Goal: Information Seeking & Learning: Check status

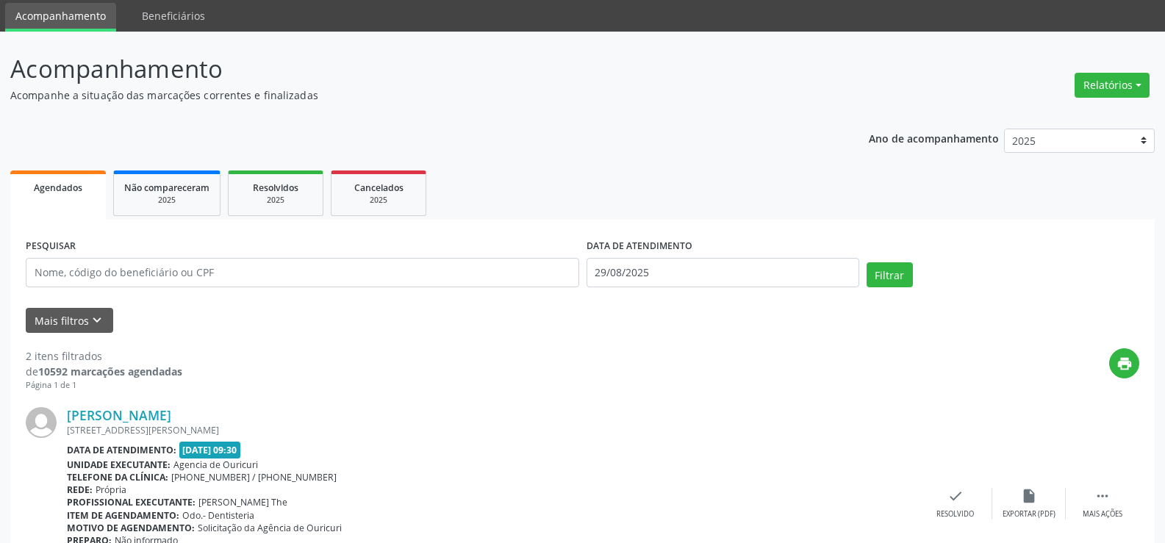
scroll to position [4, 0]
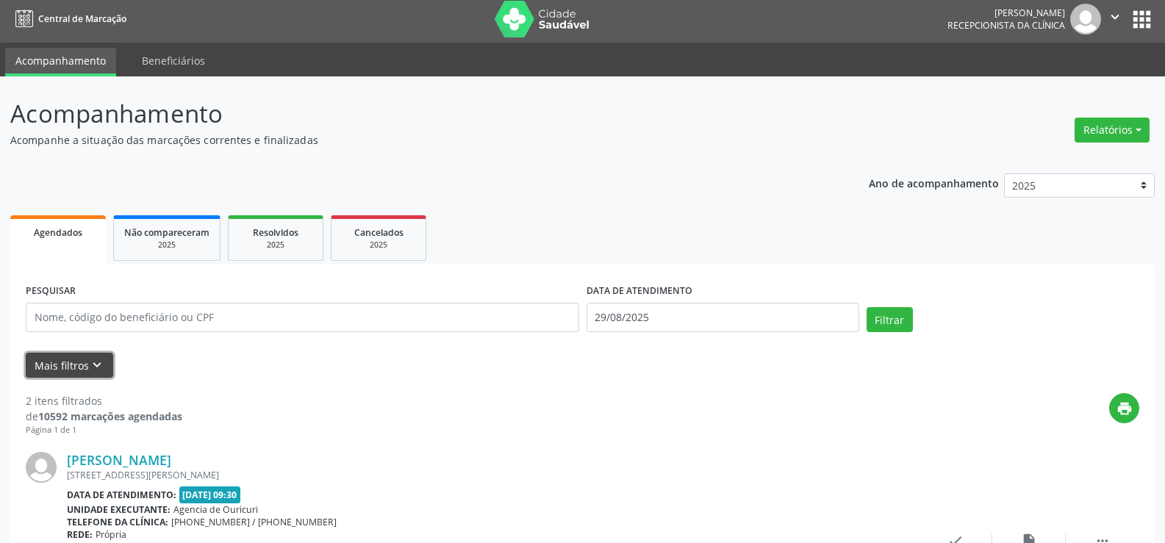
click at [76, 370] on button "Mais filtros keyboard_arrow_down" at bounding box center [70, 366] width 88 height 26
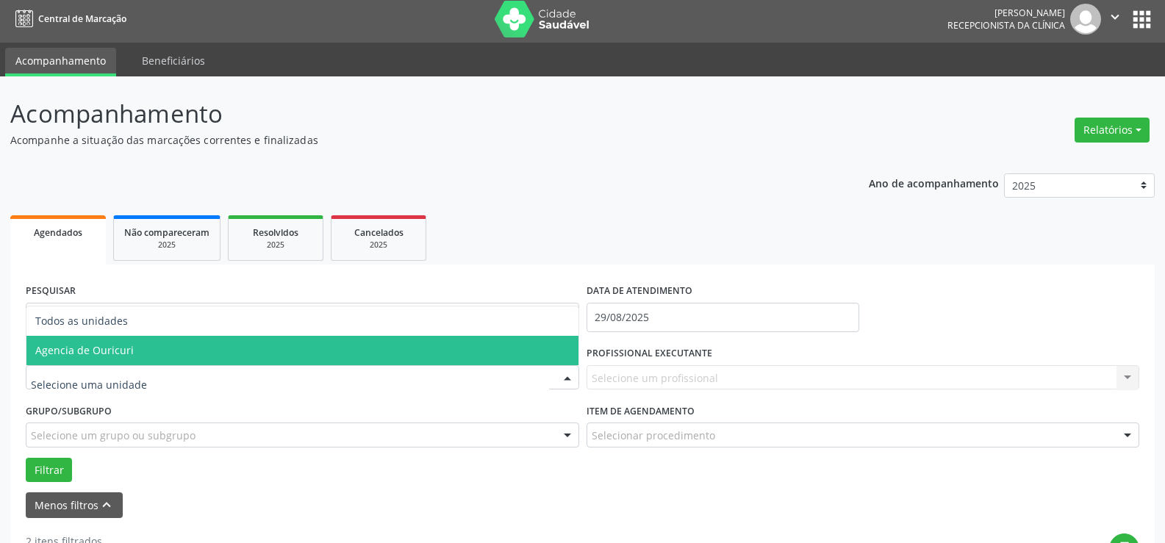
click at [110, 336] on span "Agencia de Ouricuri" at bounding box center [302, 350] width 552 height 29
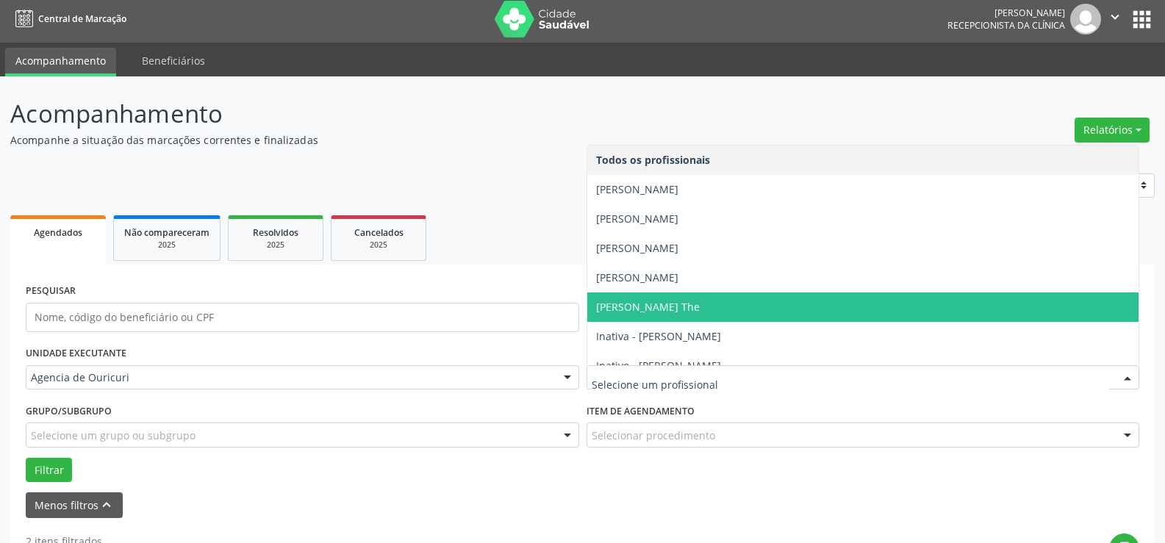
click at [679, 304] on span "[PERSON_NAME] The" at bounding box center [648, 307] width 104 height 14
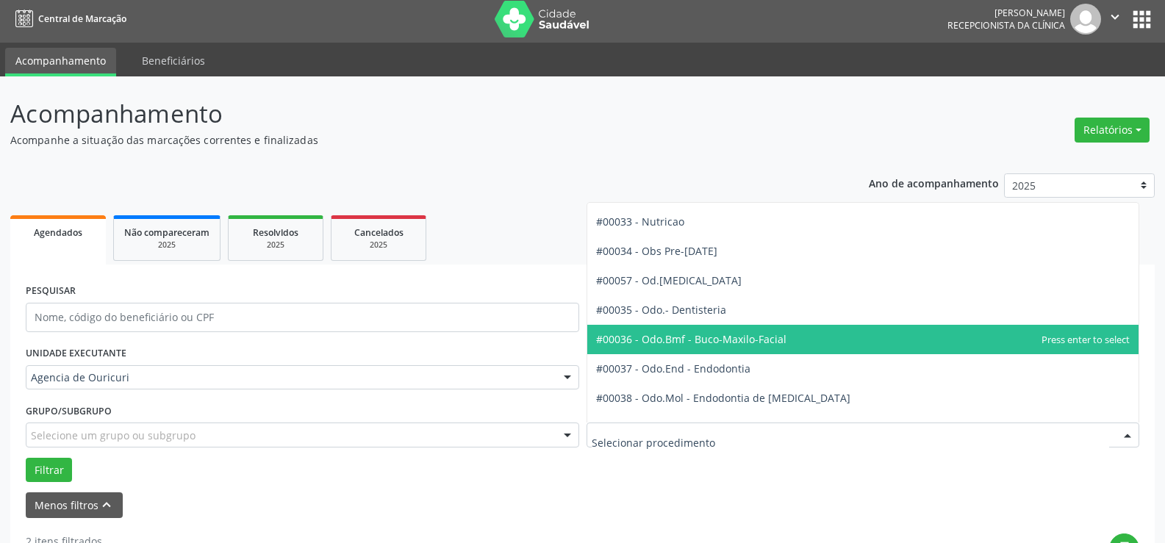
scroll to position [1471, 0]
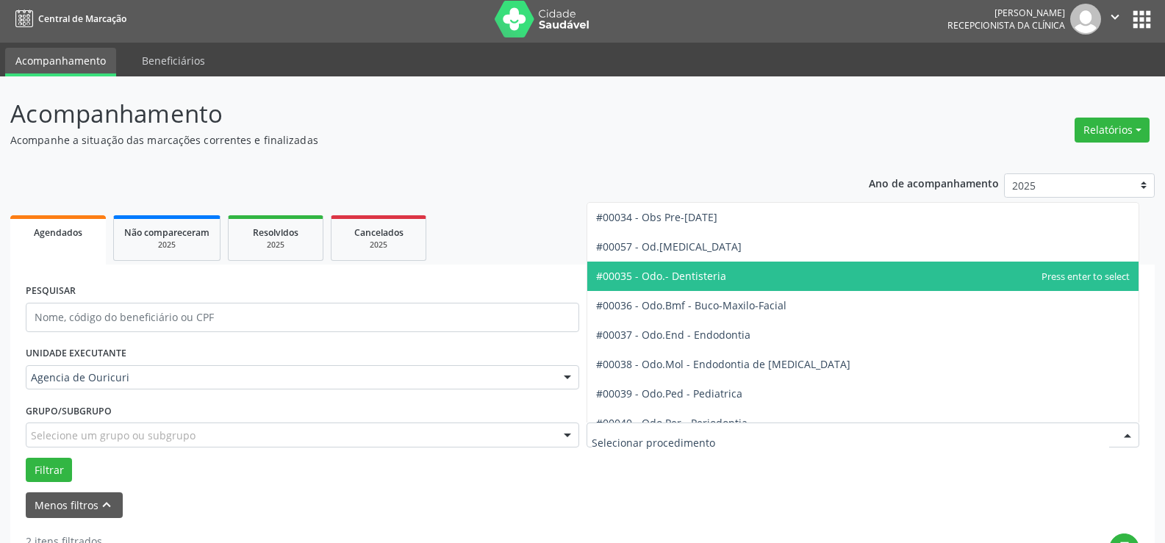
click at [717, 276] on span "#00035 - Odo.- Dentisteria" at bounding box center [661, 276] width 130 height 14
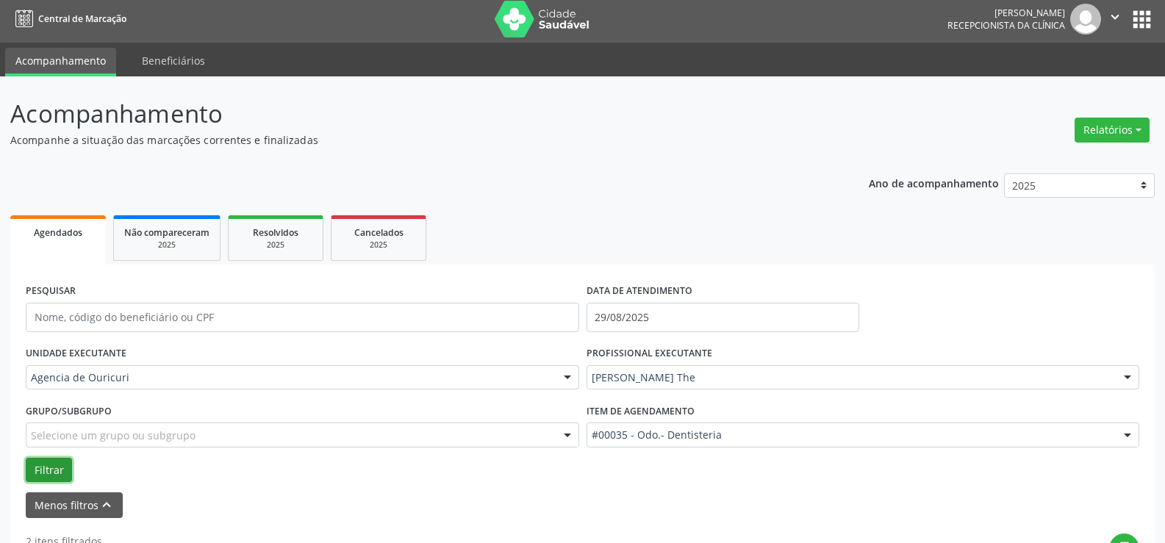
click at [63, 473] on button "Filtrar" at bounding box center [49, 470] width 46 height 25
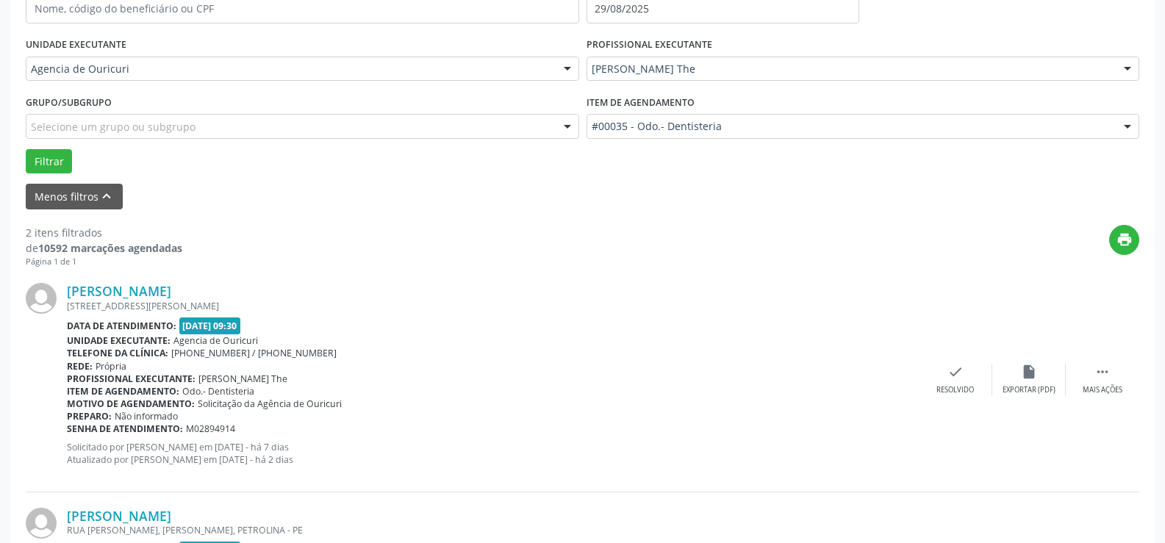
scroll to position [291, 0]
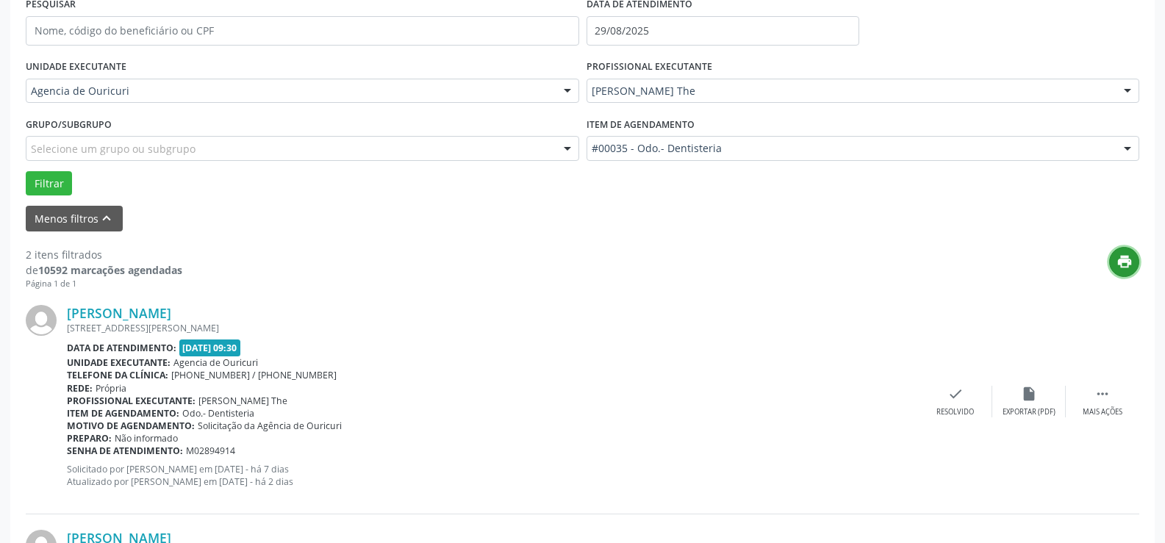
click at [1129, 271] on button "print" at bounding box center [1125, 262] width 30 height 30
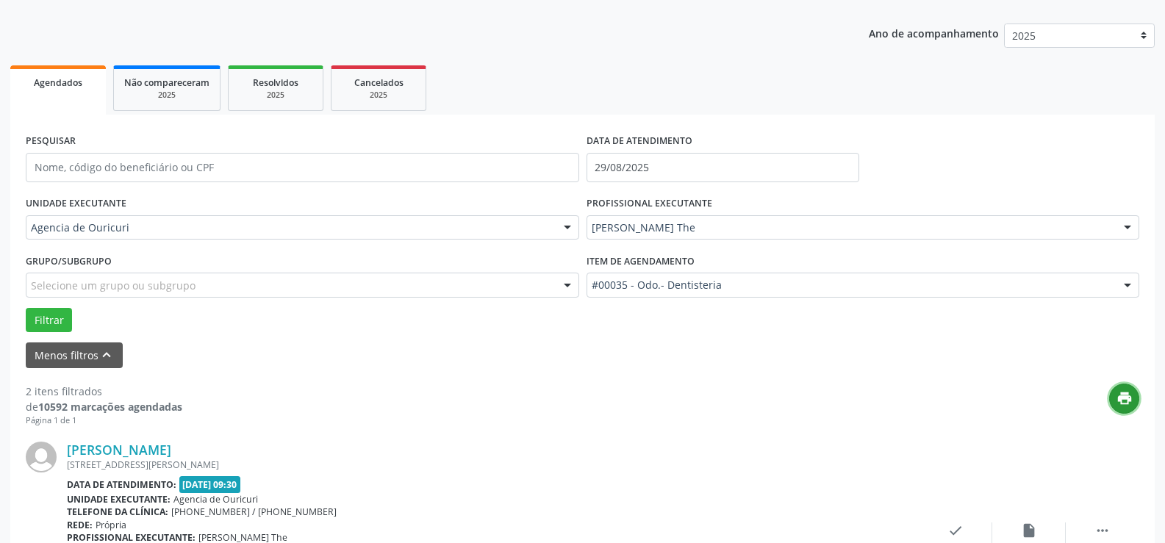
scroll to position [144, 0]
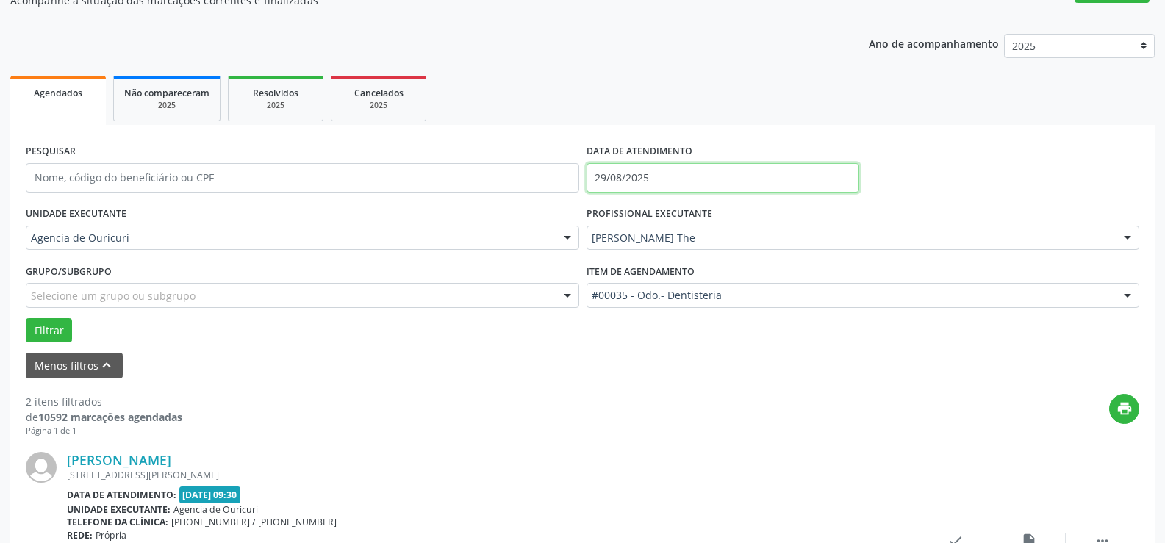
click at [637, 168] on input "29/08/2025" at bounding box center [723, 177] width 273 height 29
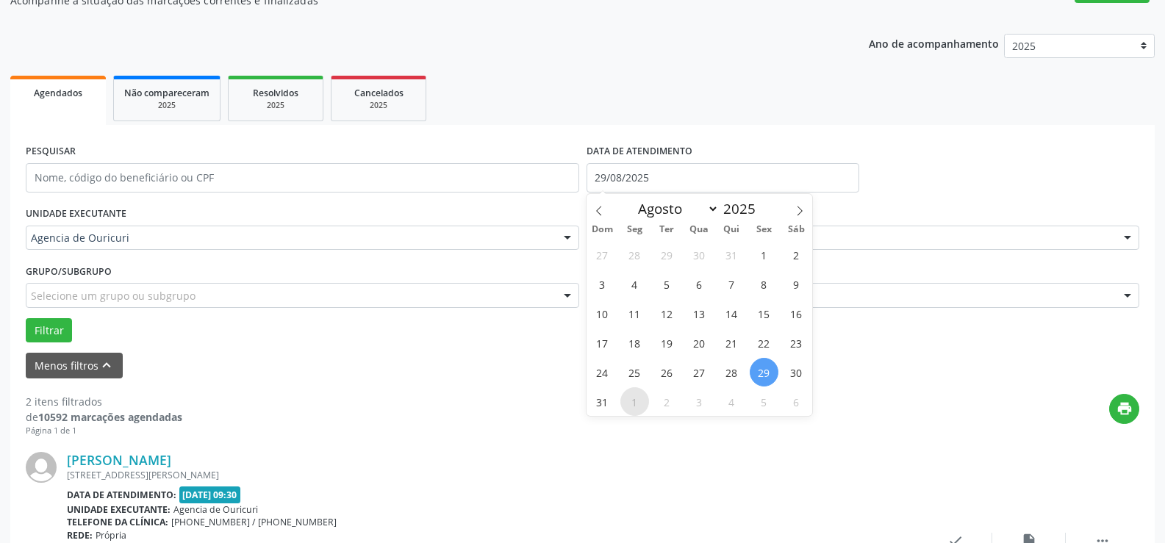
click at [631, 401] on span "1" at bounding box center [635, 402] width 29 height 29
type input "[DATE]"
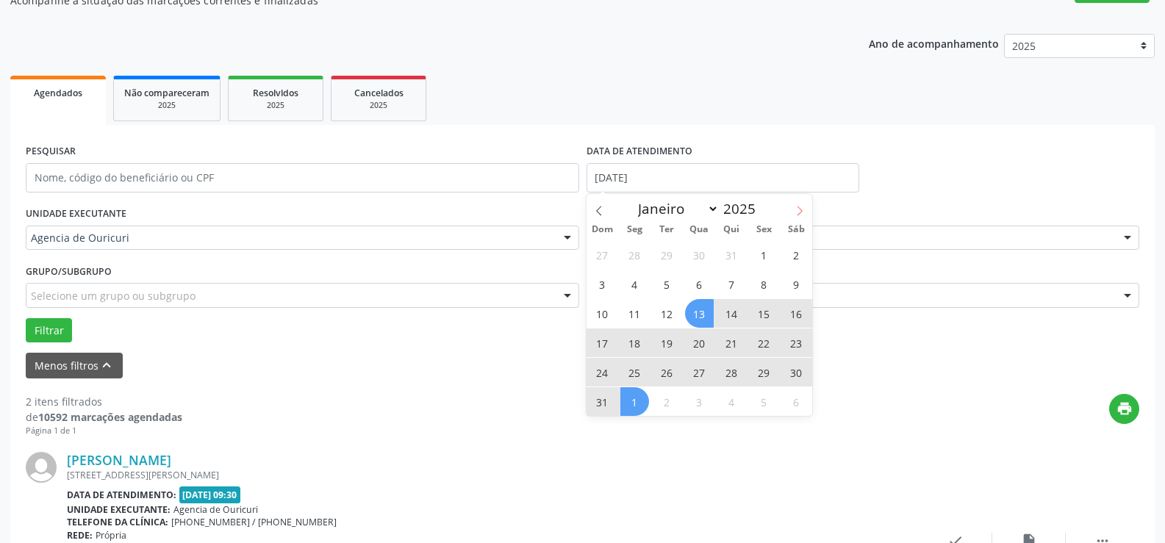
click at [799, 213] on icon at bounding box center [800, 211] width 10 height 10
select select "8"
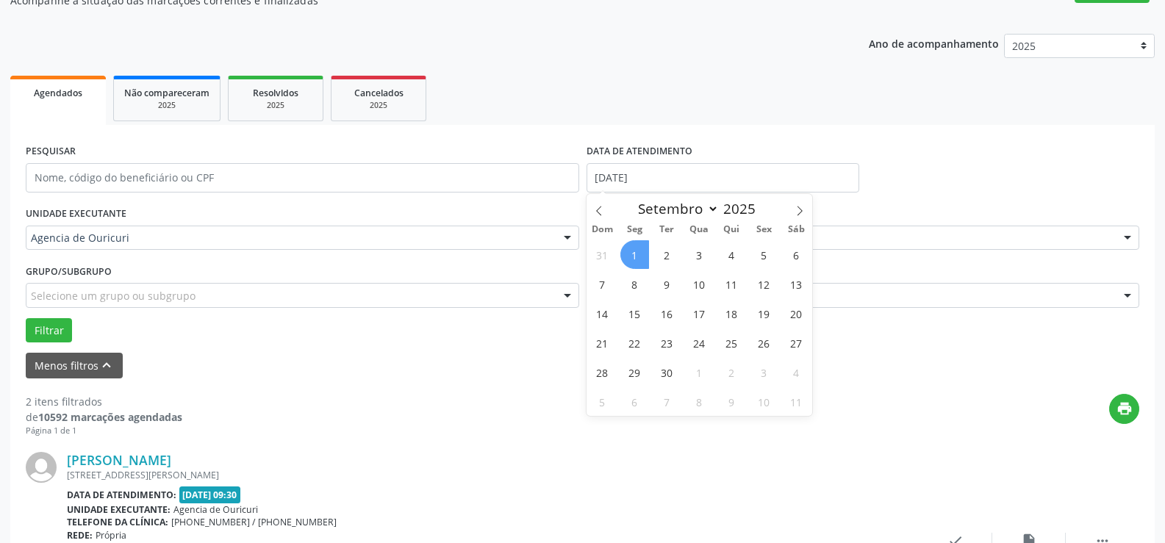
click at [634, 251] on span "1" at bounding box center [635, 254] width 29 height 29
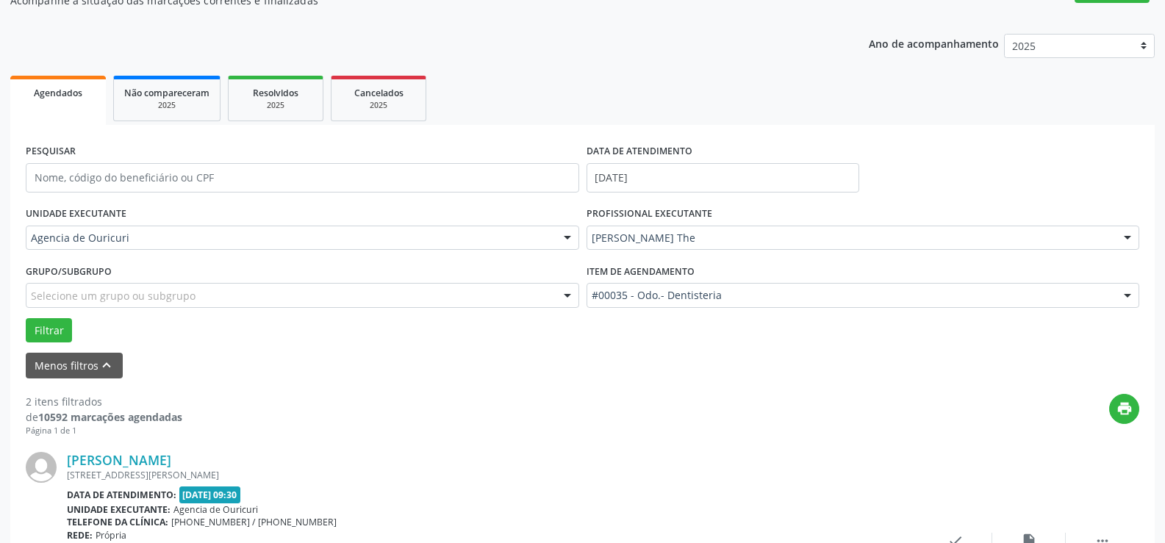
click at [634, 251] on div "PROFISSIONAL EXECUTANTE [PERSON_NAME] The Todos os profissionais [PERSON_NAME] …" at bounding box center [863, 231] width 561 height 57
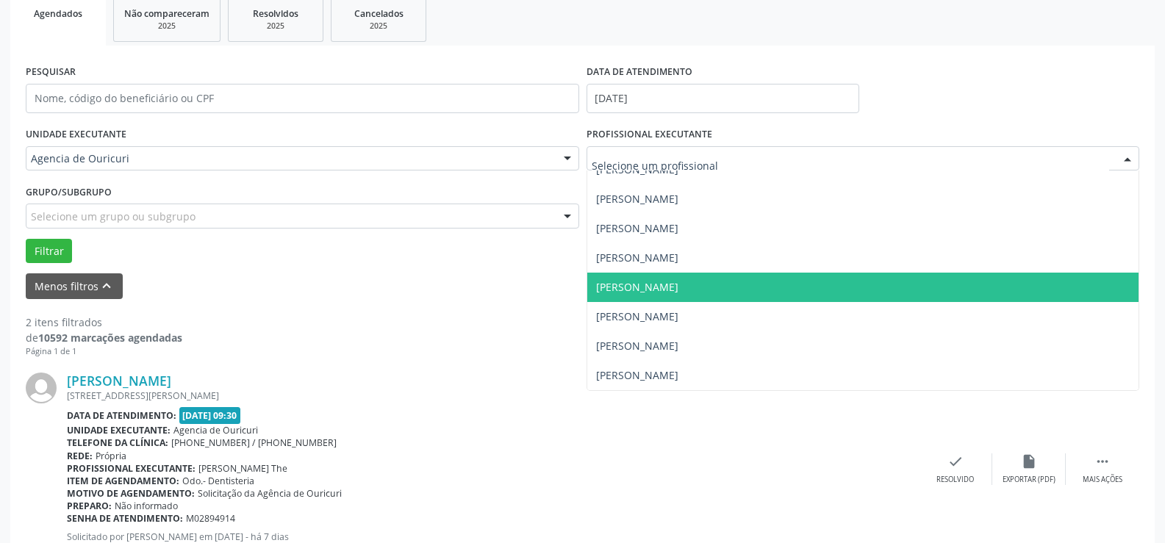
scroll to position [218, 0]
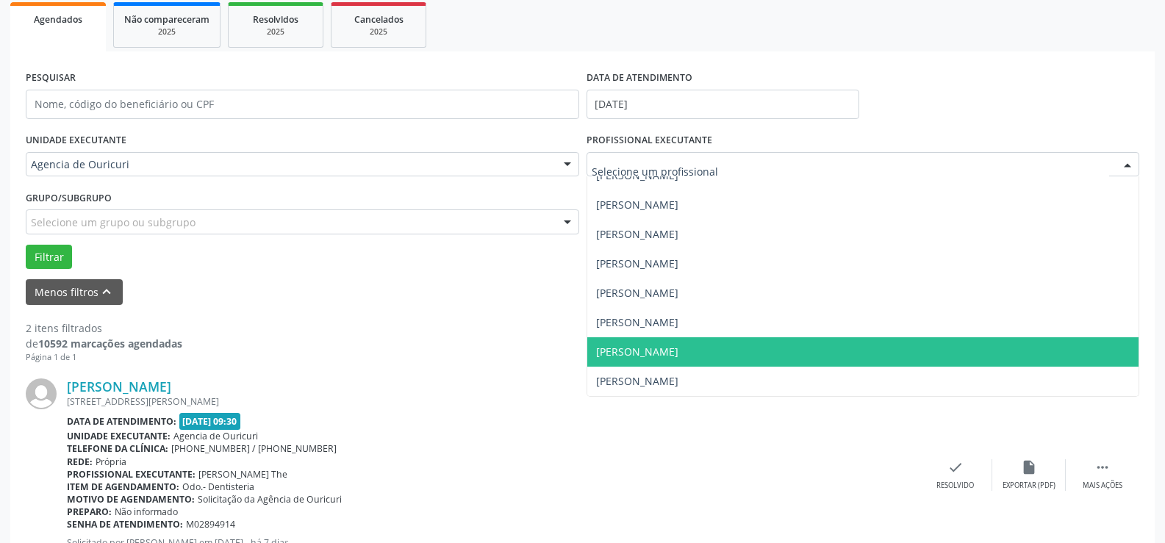
click at [642, 358] on span "[PERSON_NAME]" at bounding box center [637, 352] width 82 height 14
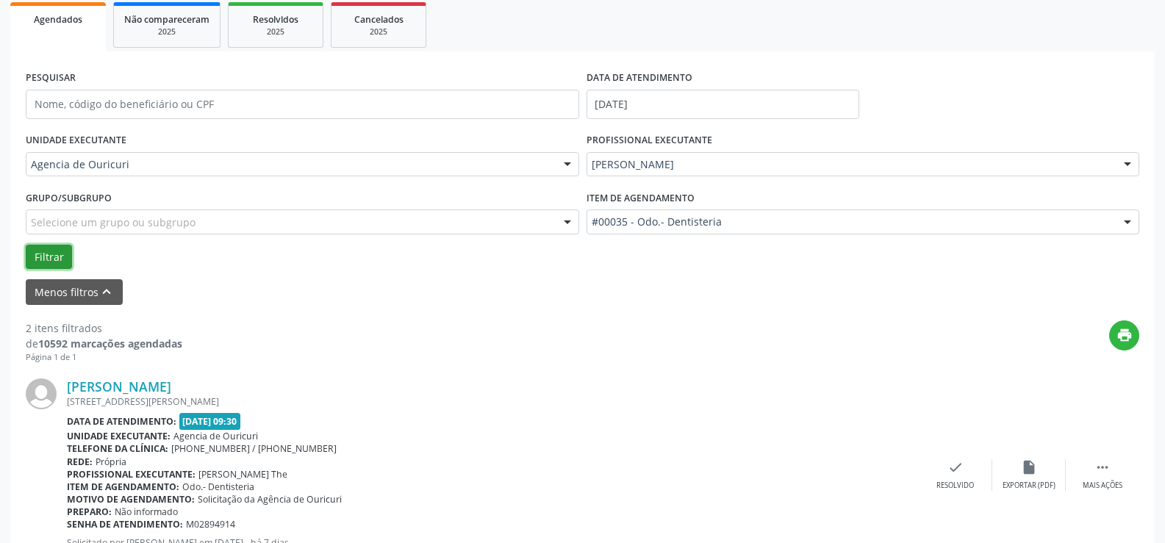
click at [52, 253] on button "Filtrar" at bounding box center [49, 257] width 46 height 25
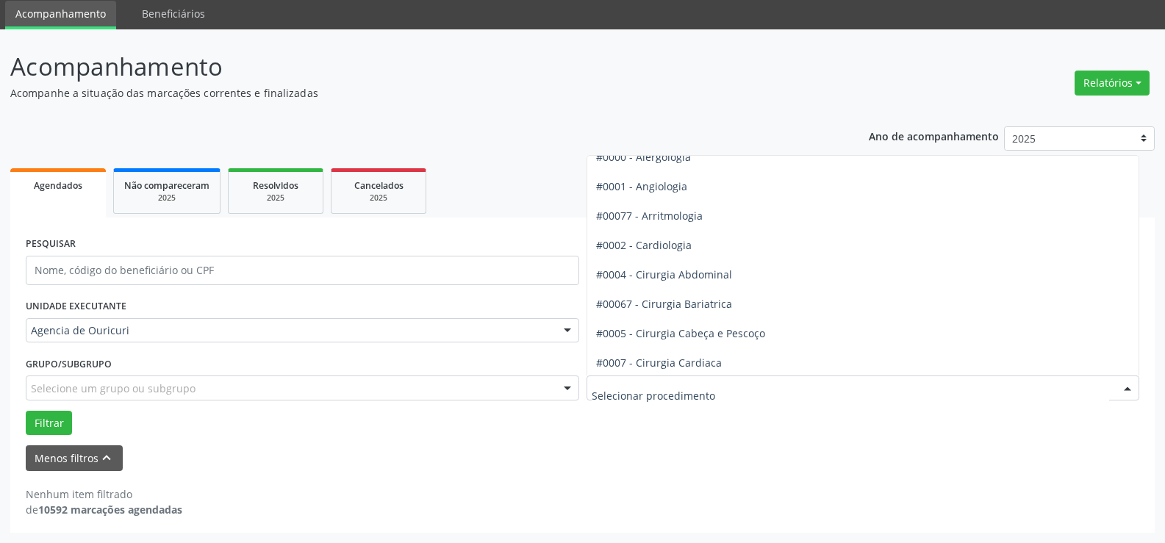
scroll to position [0, 0]
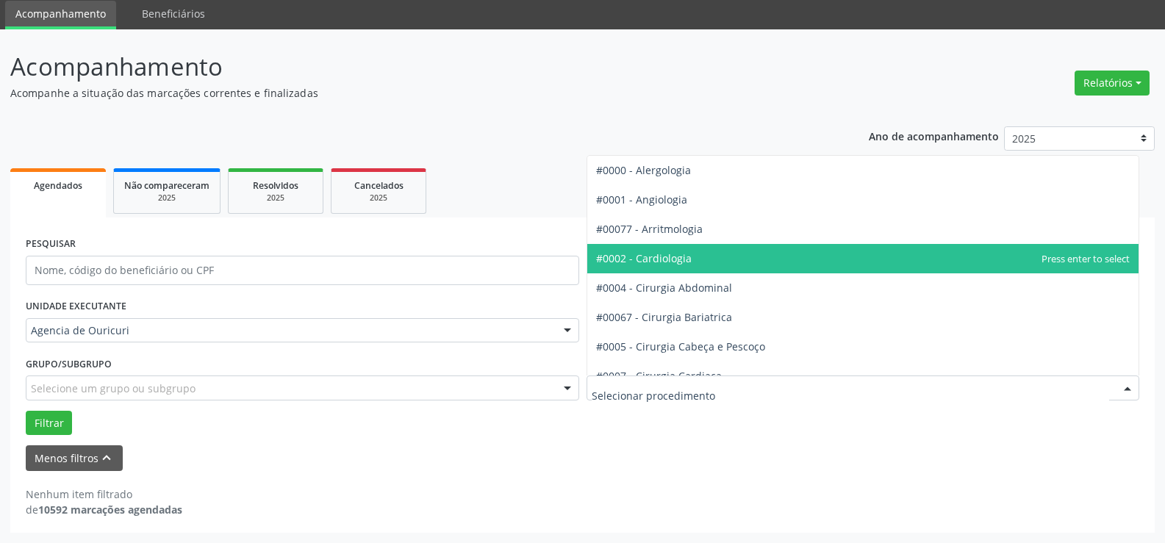
click at [740, 259] on span "#0002 - Cardiologia" at bounding box center [864, 258] width 552 height 29
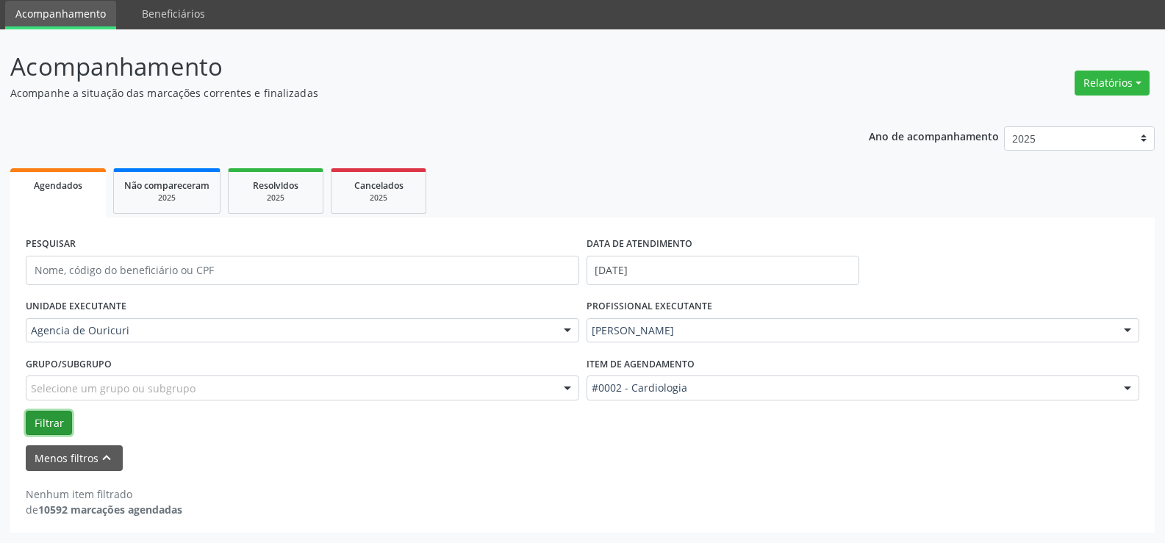
click at [40, 416] on button "Filtrar" at bounding box center [49, 423] width 46 height 25
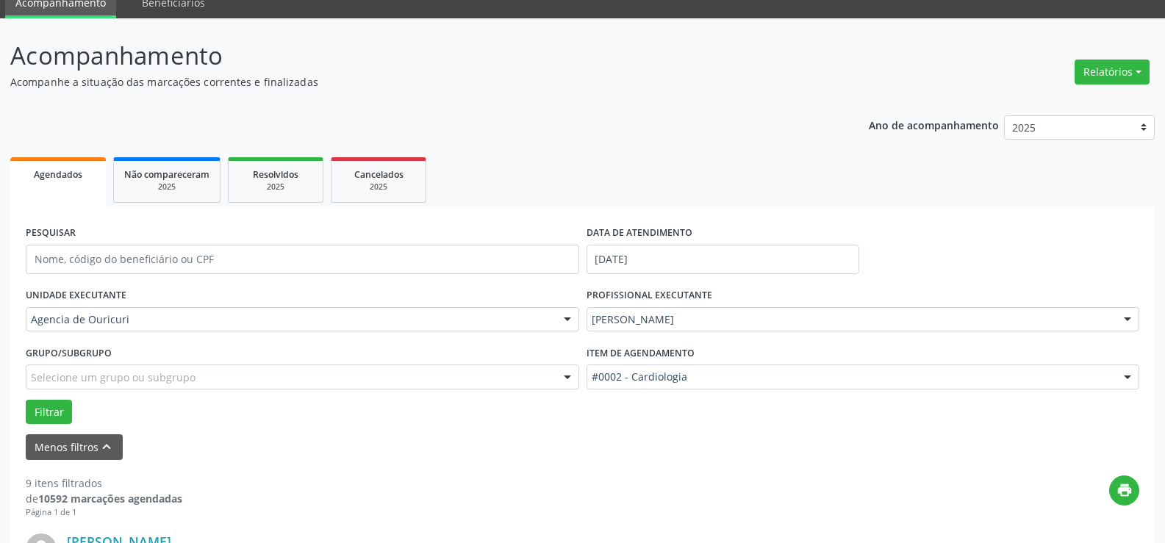
scroll to position [147, 0]
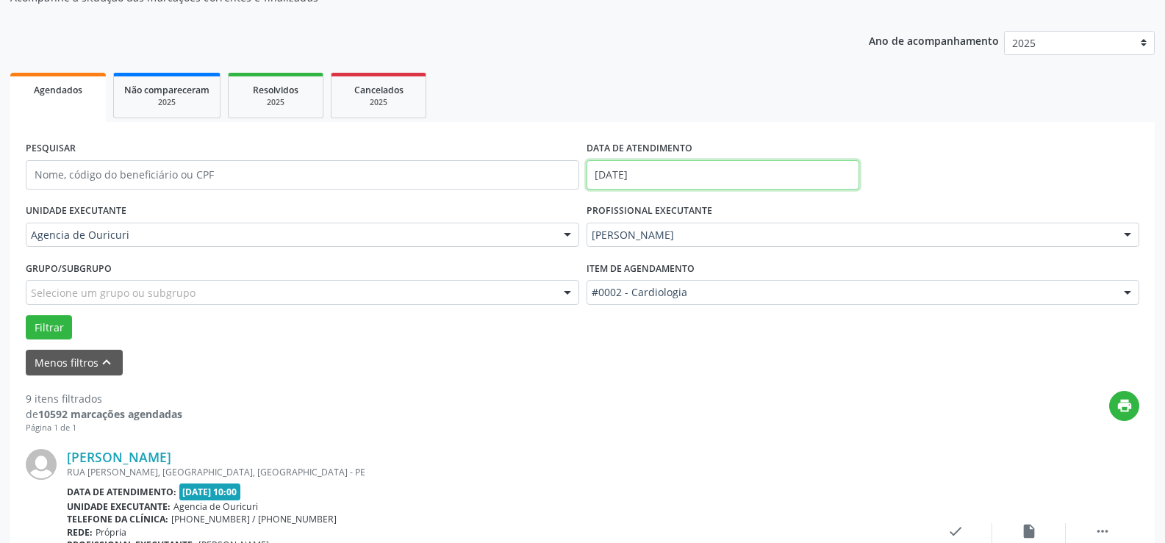
click at [785, 167] on input "[DATE]" at bounding box center [723, 174] width 273 height 29
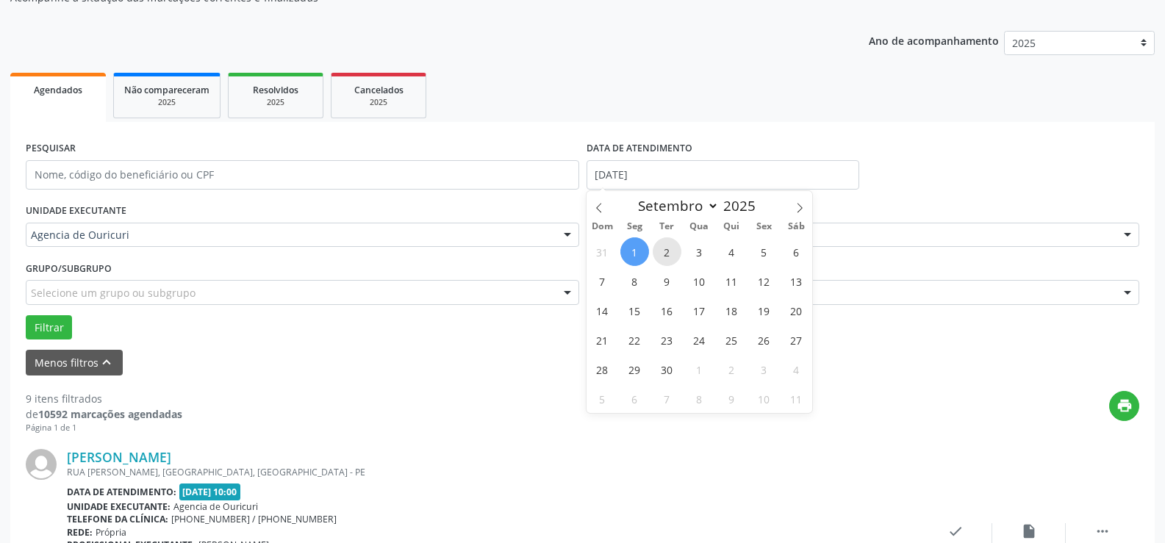
click at [674, 262] on span "2" at bounding box center [667, 252] width 29 height 29
type input "[DATE]"
click at [674, 262] on span "2" at bounding box center [667, 252] width 29 height 29
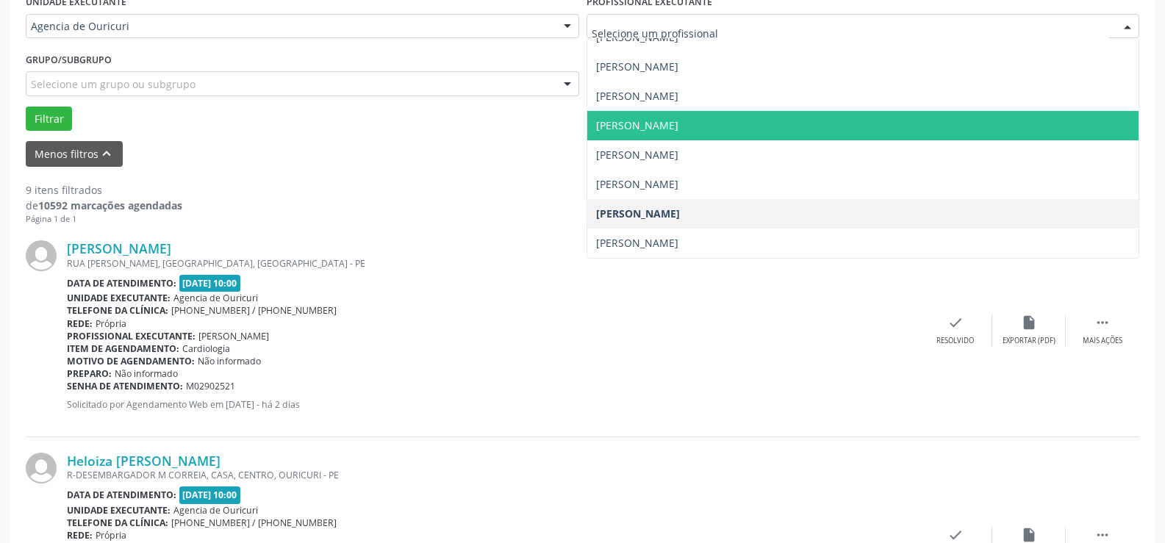
scroll to position [368, 0]
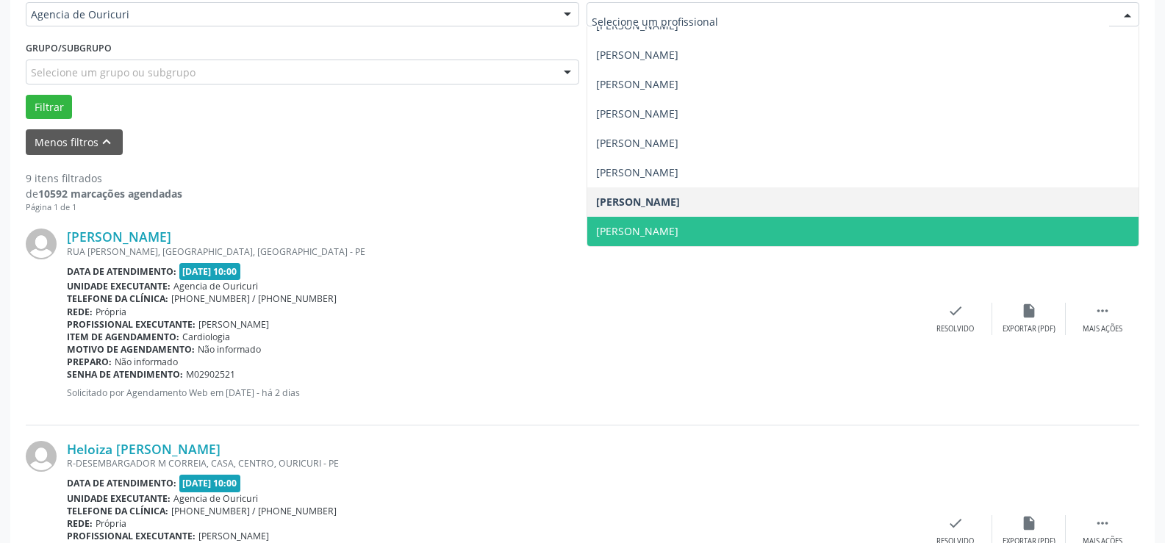
click at [677, 222] on span "[PERSON_NAME]" at bounding box center [864, 231] width 552 height 29
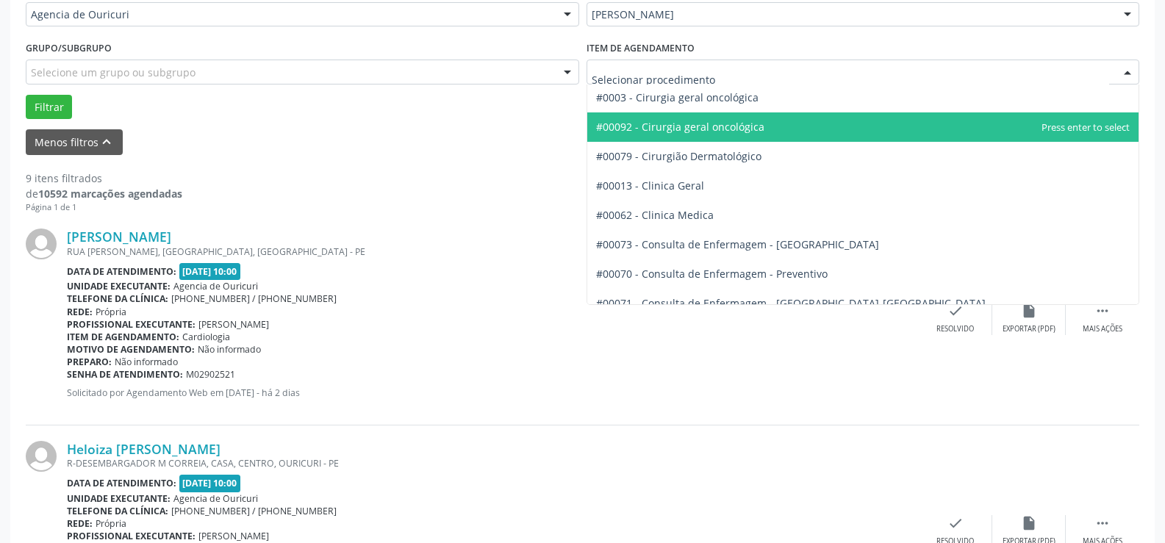
scroll to position [441, 0]
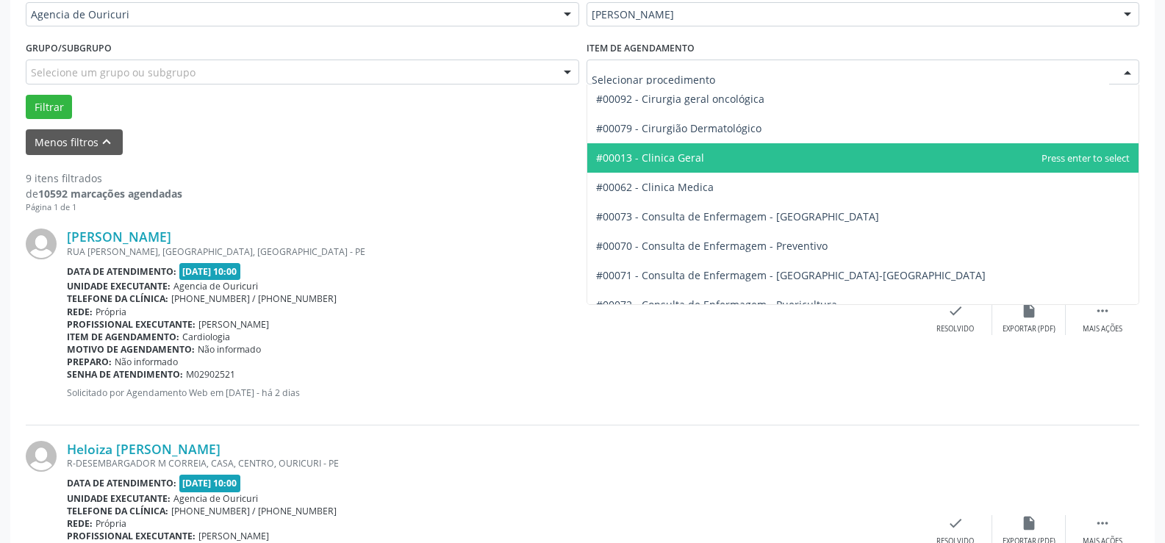
click at [668, 169] on span "#00013 - Clinica Geral" at bounding box center [864, 157] width 552 height 29
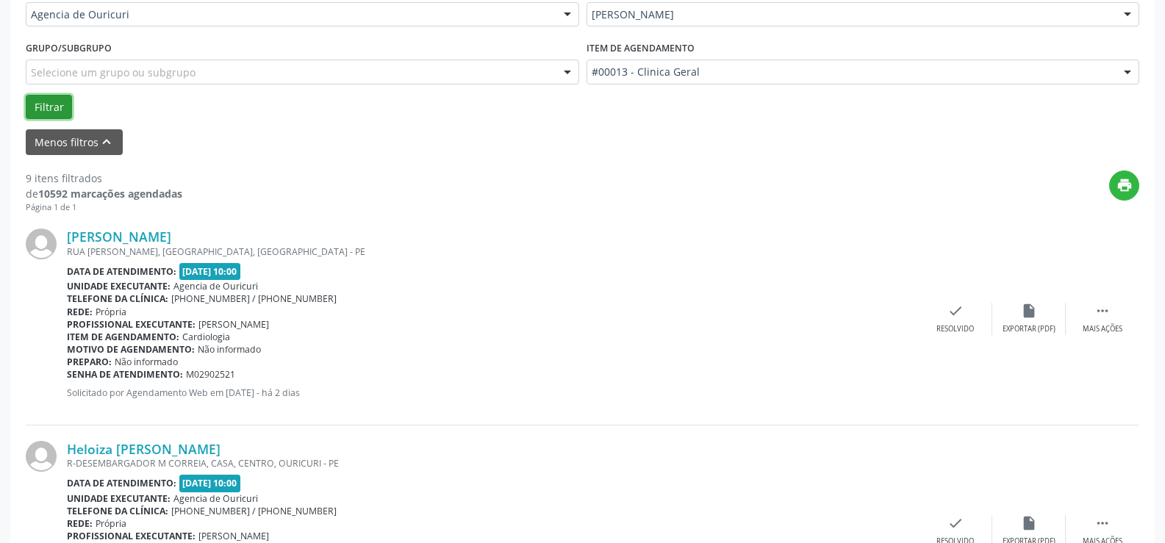
click at [42, 103] on button "Filtrar" at bounding box center [49, 107] width 46 height 25
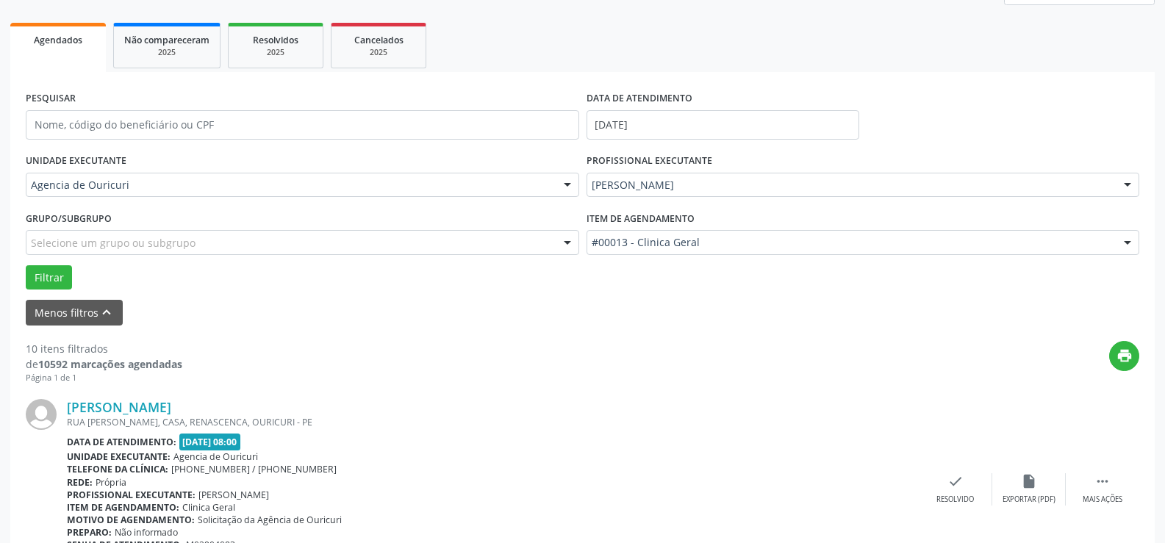
scroll to position [0, 0]
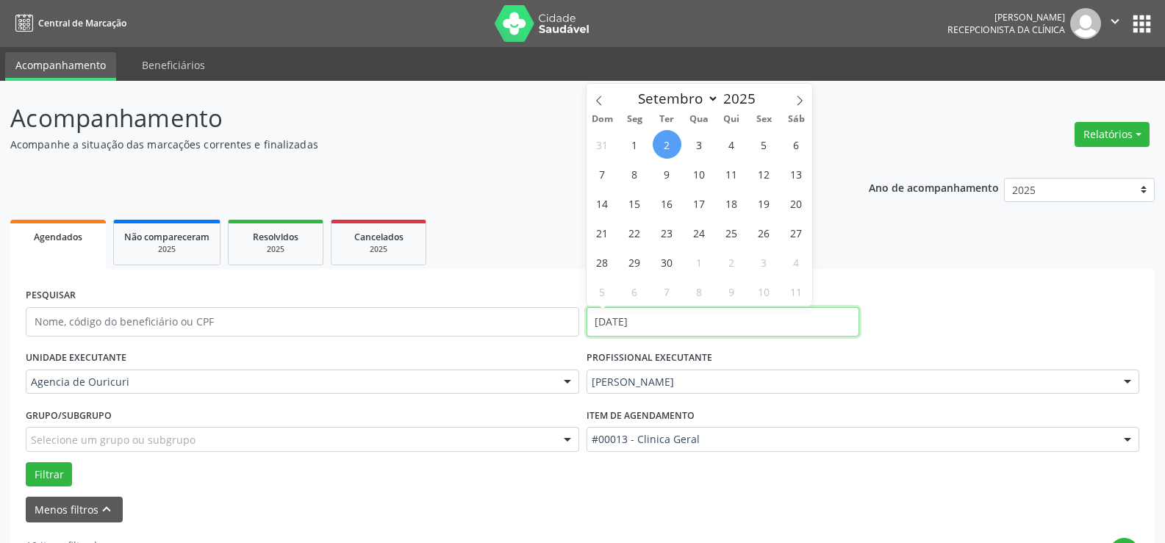
click at [655, 327] on input "[DATE]" at bounding box center [723, 321] width 273 height 29
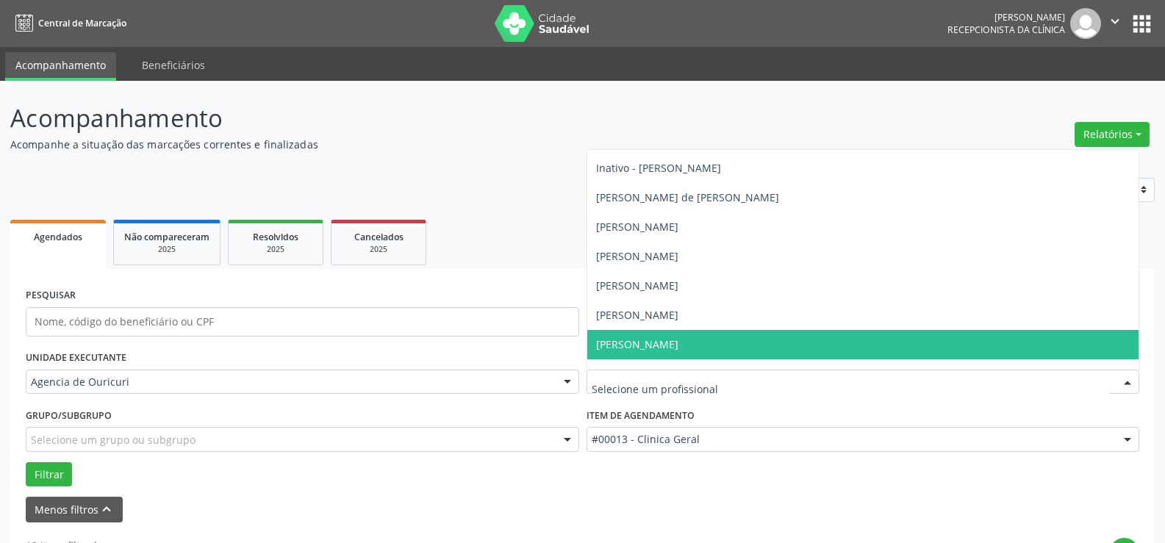
scroll to position [163, 0]
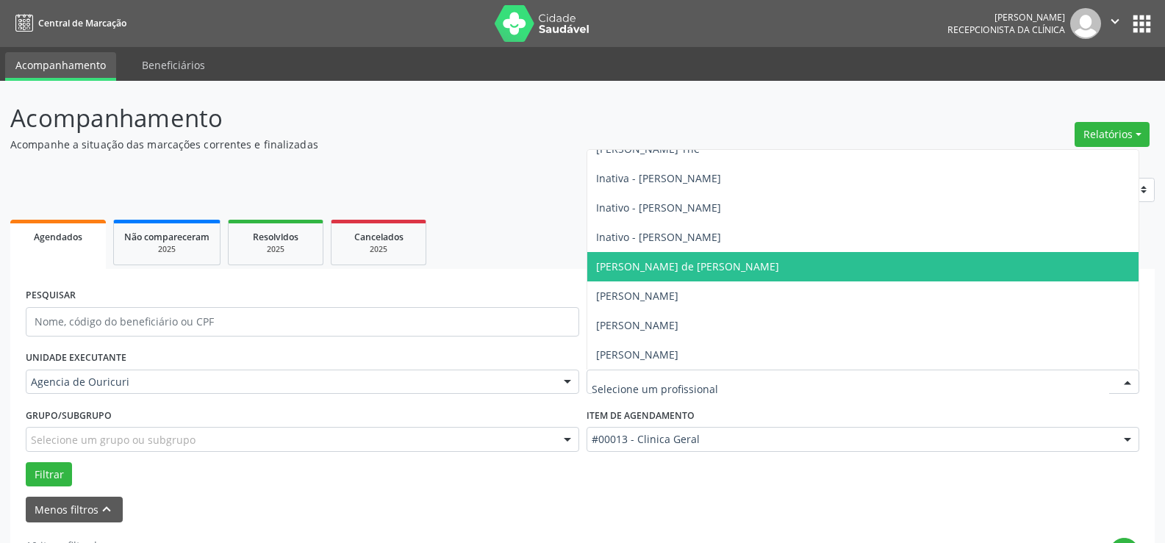
click at [643, 260] on span "[PERSON_NAME] de [PERSON_NAME]" at bounding box center [687, 267] width 183 height 14
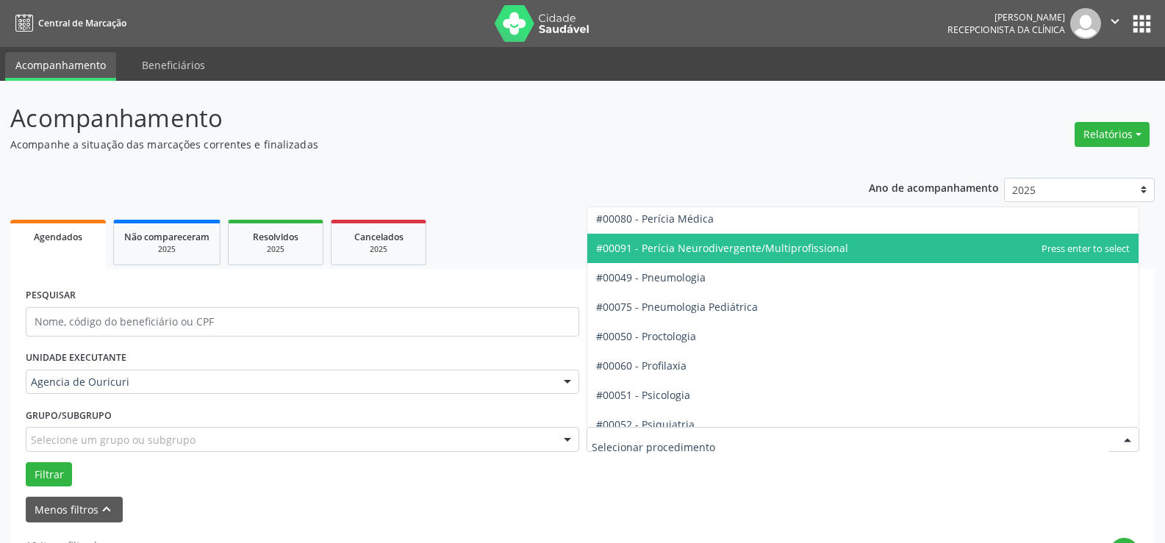
scroll to position [2280, 0]
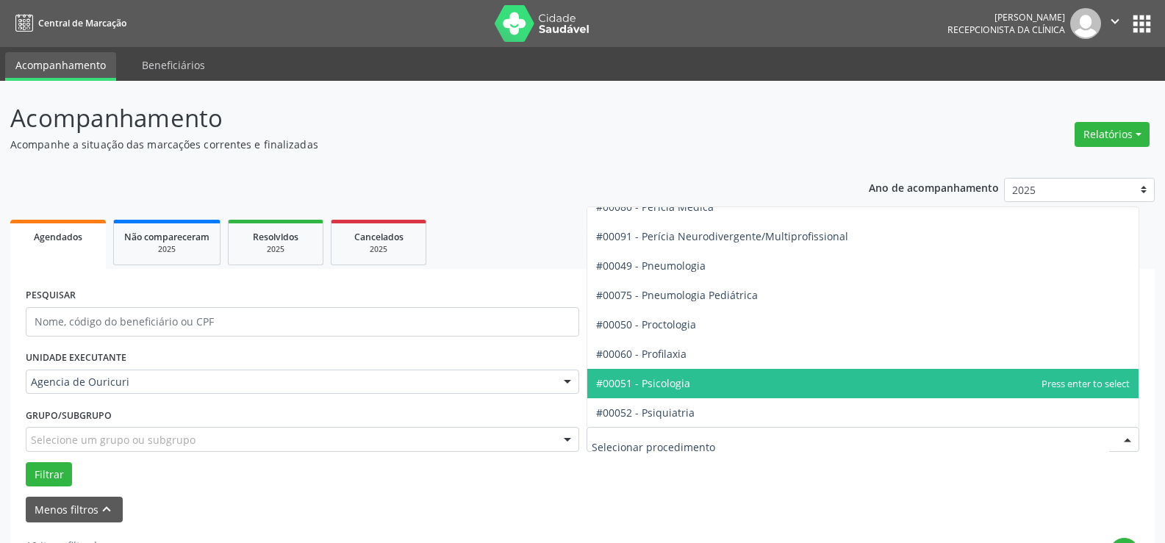
click at [678, 390] on span "#00051 - Psicologia" at bounding box center [643, 383] width 94 height 14
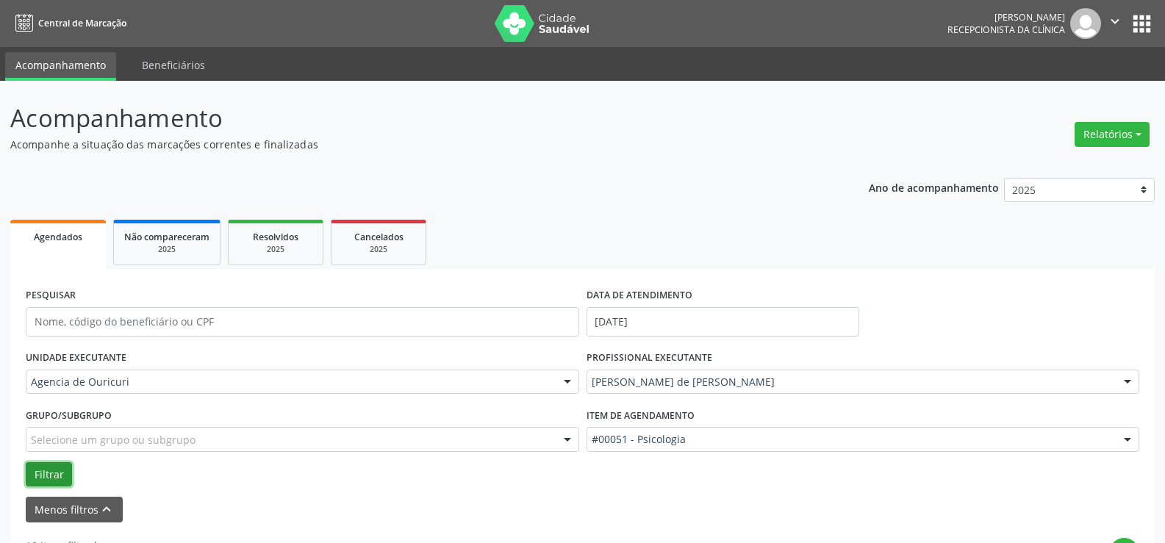
click at [42, 476] on button "Filtrar" at bounding box center [49, 475] width 46 height 25
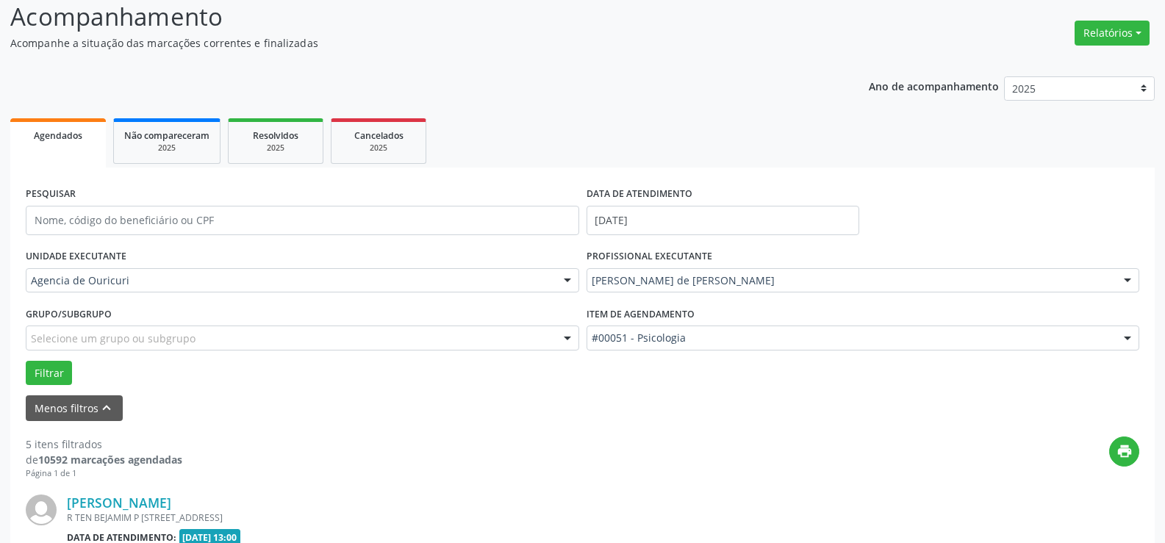
scroll to position [93, 0]
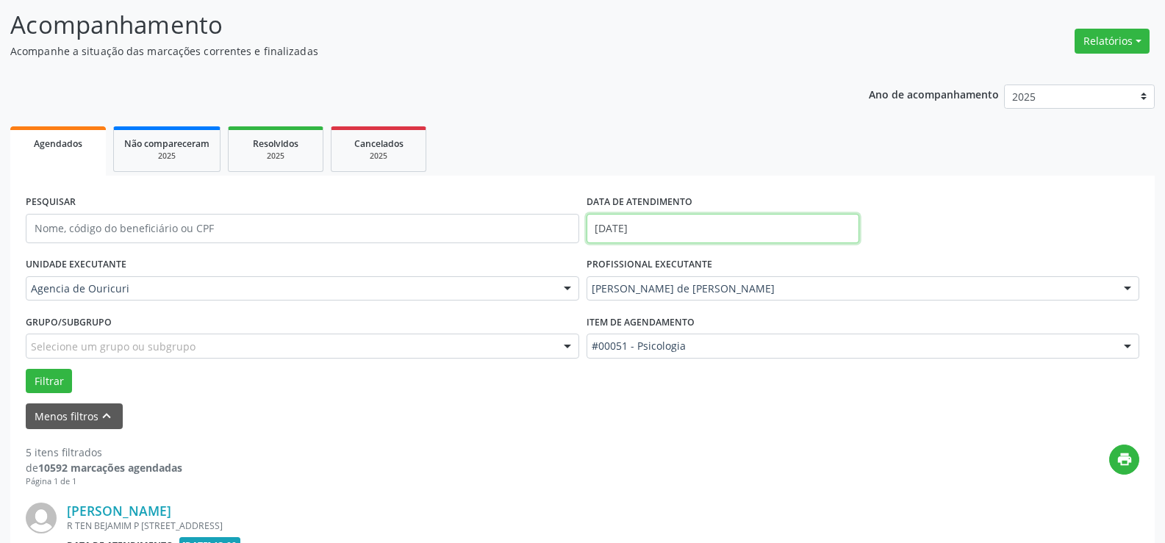
click at [710, 235] on input "[DATE]" at bounding box center [723, 228] width 273 height 29
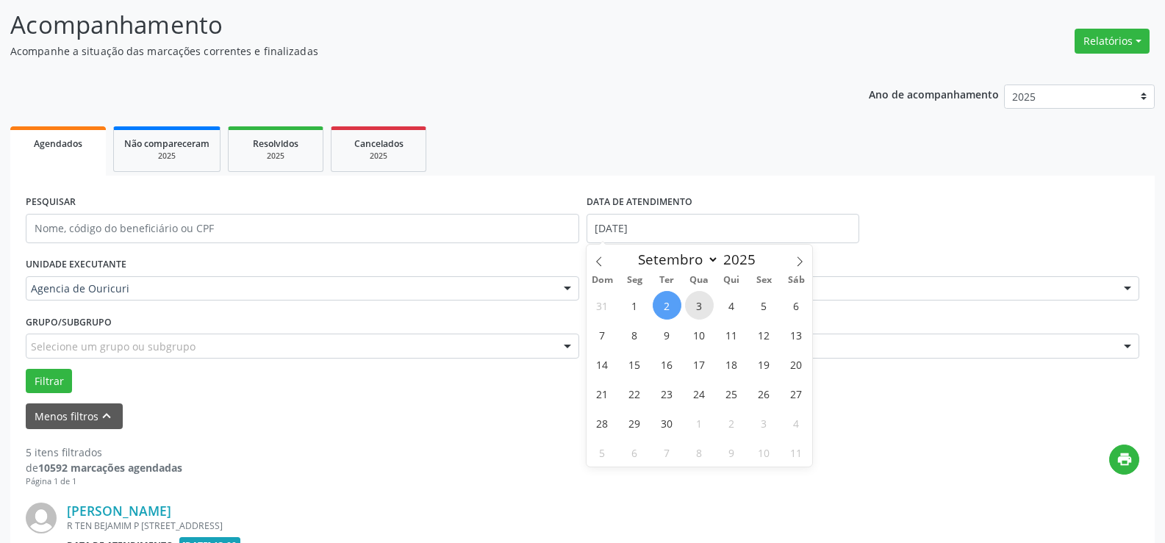
click at [704, 307] on span "3" at bounding box center [699, 305] width 29 height 29
type input "[DATE]"
click at [55, 379] on button "Filtrar" at bounding box center [49, 381] width 46 height 25
click at [626, 215] on input "text" at bounding box center [723, 228] width 273 height 29
click at [687, 312] on span "3" at bounding box center [699, 305] width 29 height 29
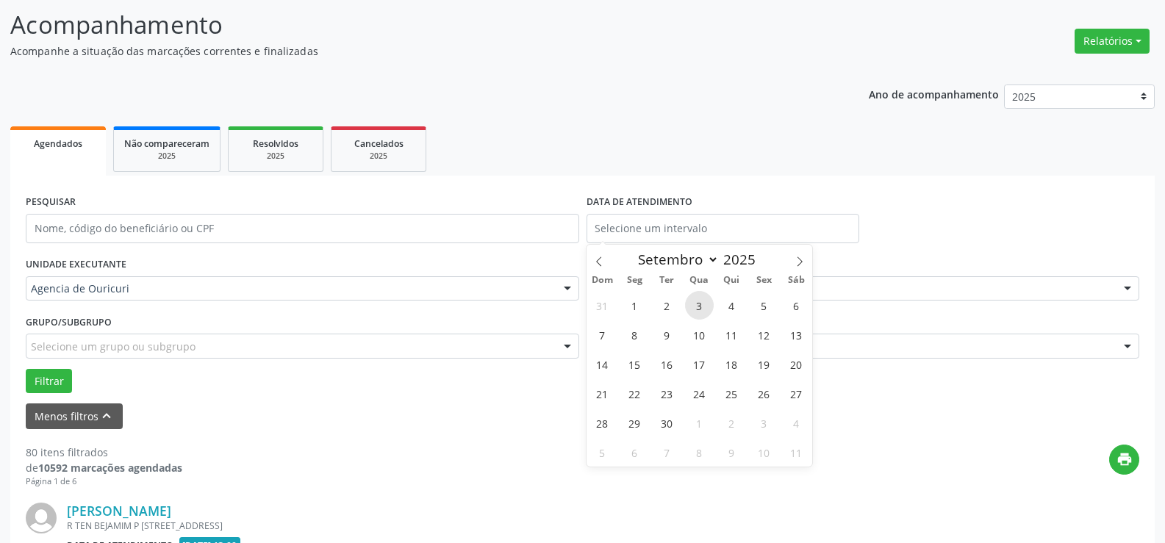
type input "[DATE]"
click at [702, 310] on span "3" at bounding box center [699, 305] width 29 height 29
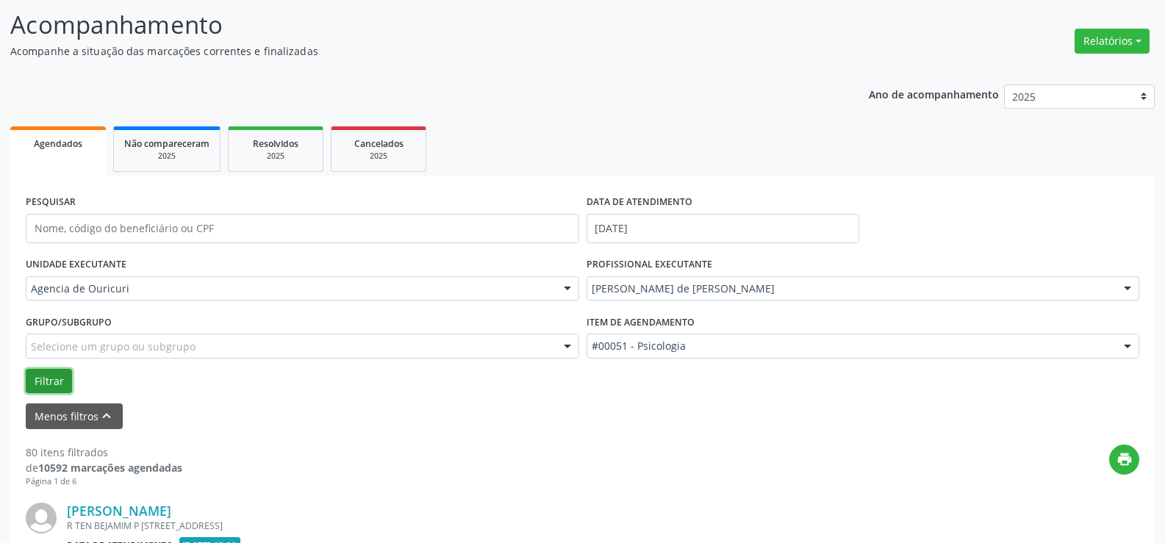
click at [38, 371] on button "Filtrar" at bounding box center [49, 381] width 46 height 25
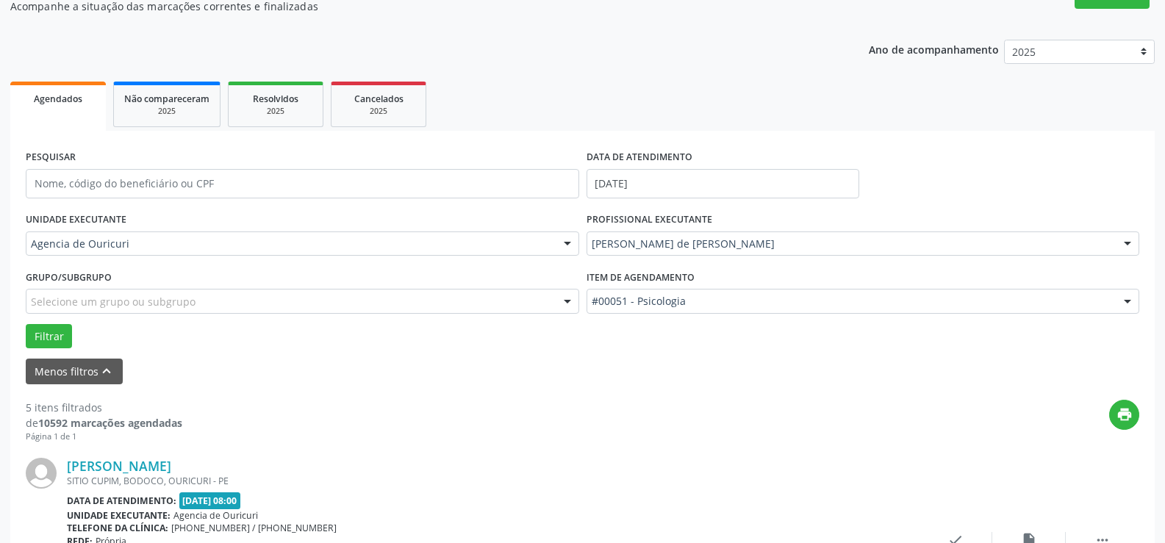
scroll to position [20, 0]
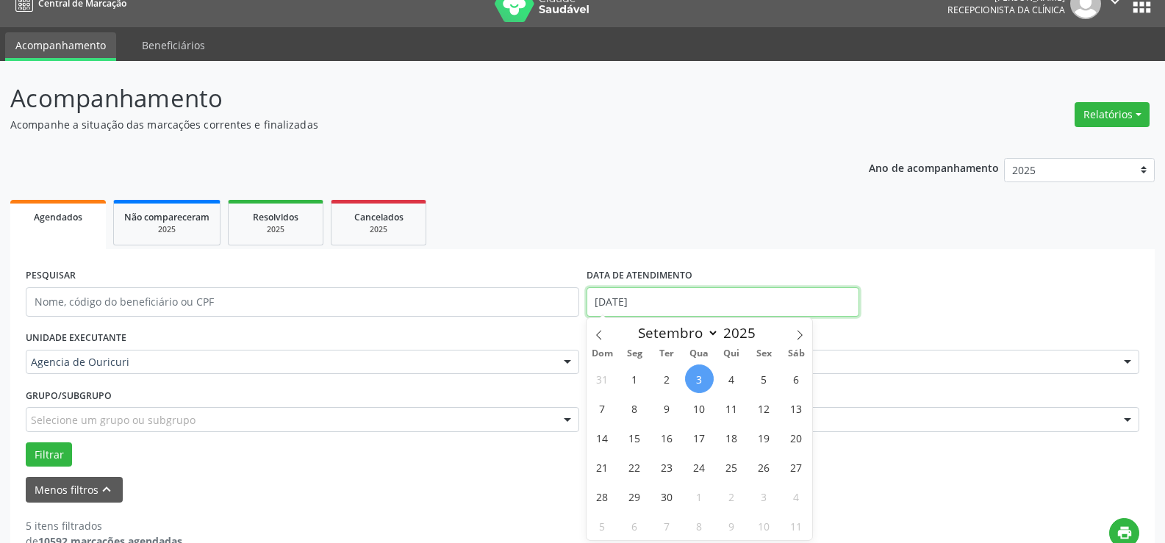
click at [715, 302] on input "[DATE]" at bounding box center [723, 302] width 273 height 29
click at [709, 378] on span "3" at bounding box center [699, 379] width 29 height 29
type input "[DATE]"
click at [709, 378] on span "3" at bounding box center [699, 379] width 29 height 29
click at [643, 306] on input "[DATE]" at bounding box center [723, 302] width 273 height 29
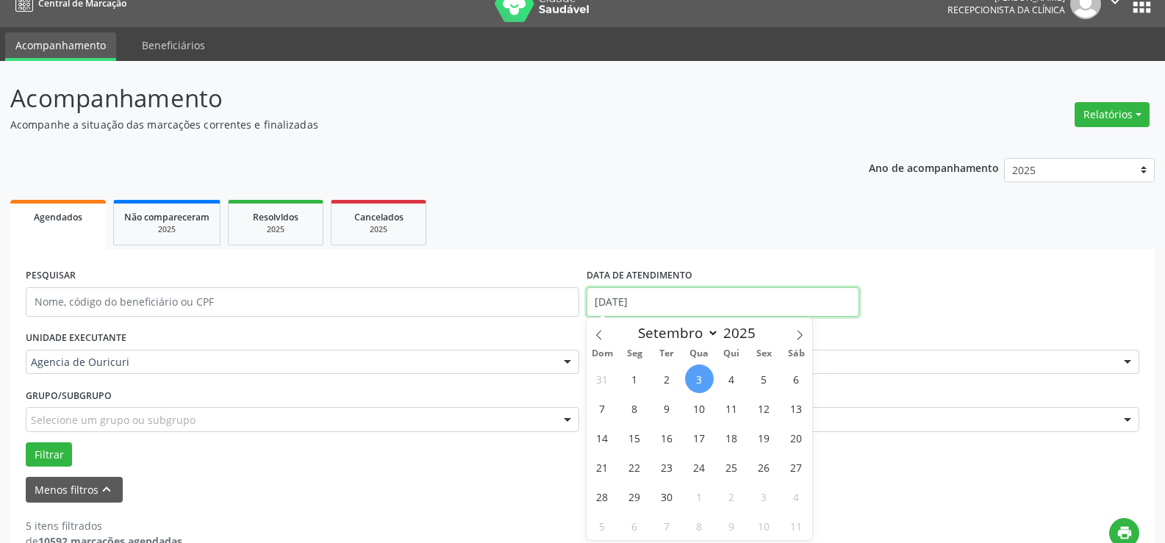
click at [643, 306] on input "[DATE]" at bounding box center [723, 302] width 273 height 29
click at [631, 368] on span "1" at bounding box center [635, 379] width 29 height 29
type input "[DATE]"
click at [628, 390] on span "1" at bounding box center [635, 379] width 29 height 29
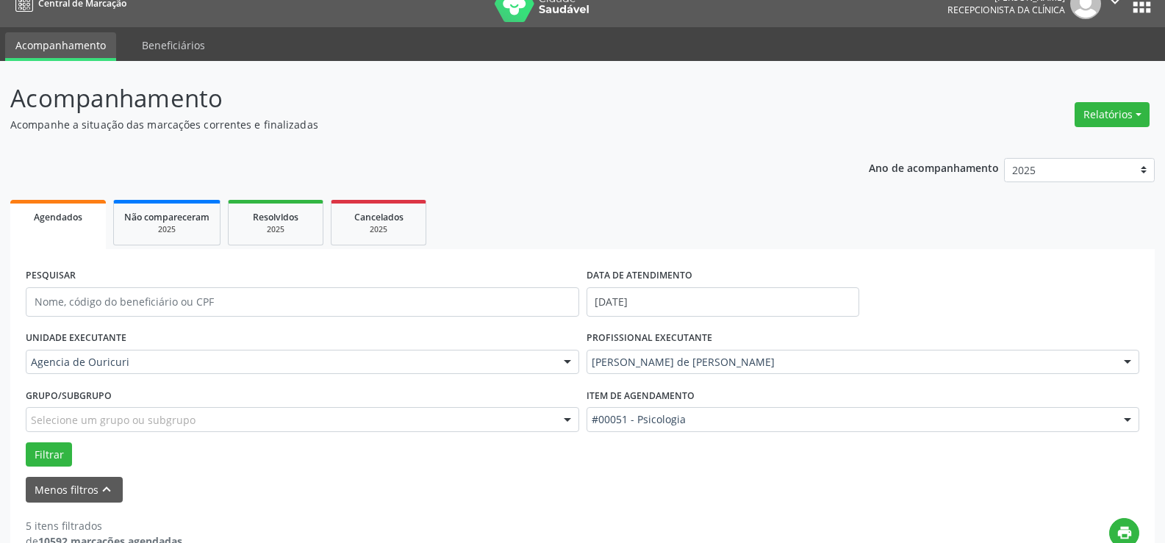
click at [651, 375] on div "PROFISSIONAL EXECUTANTE [PERSON_NAME] de [PERSON_NAME] Todos os profissionais […" at bounding box center [863, 355] width 561 height 57
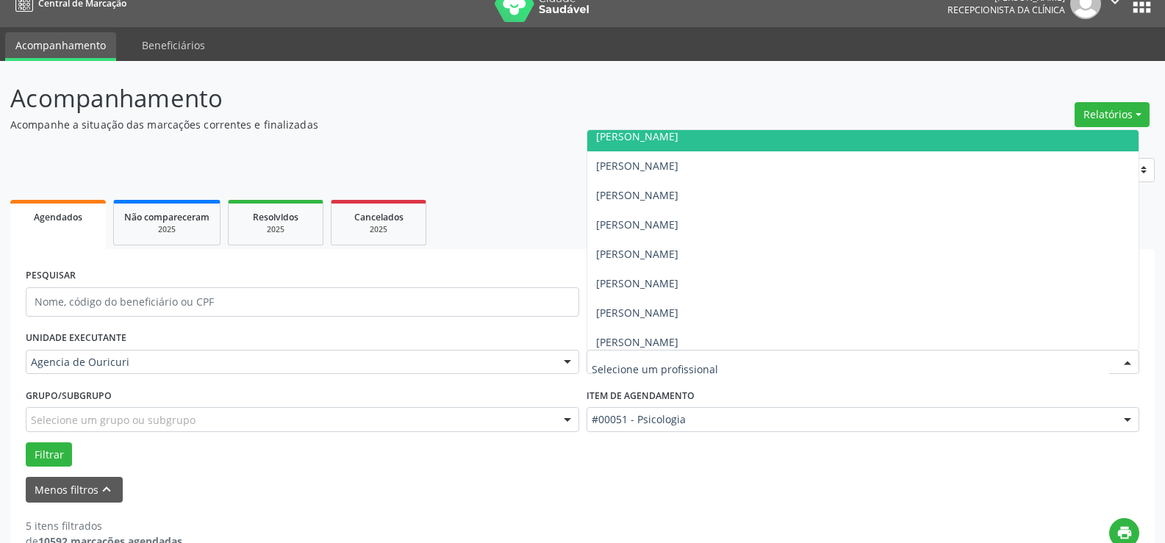
scroll to position [310, 0]
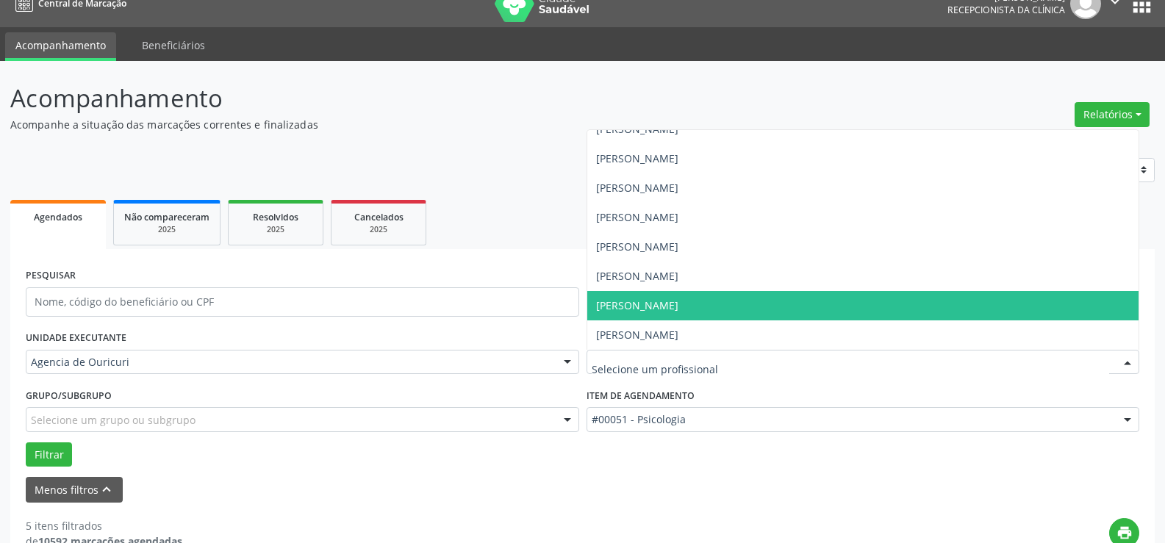
click at [679, 315] on span "[PERSON_NAME]" at bounding box center [864, 305] width 552 height 29
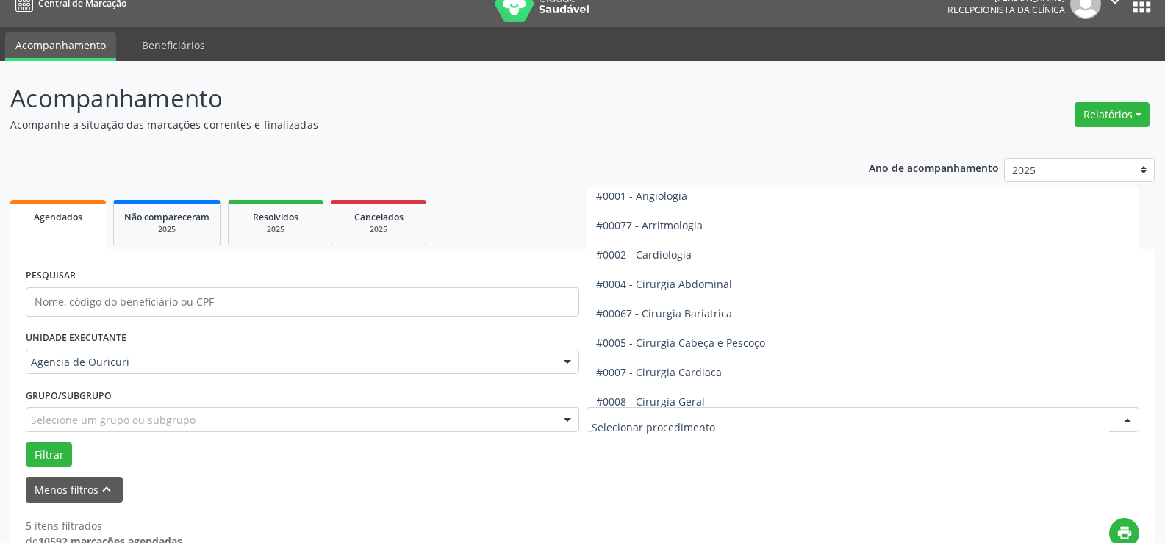
scroll to position [0, 0]
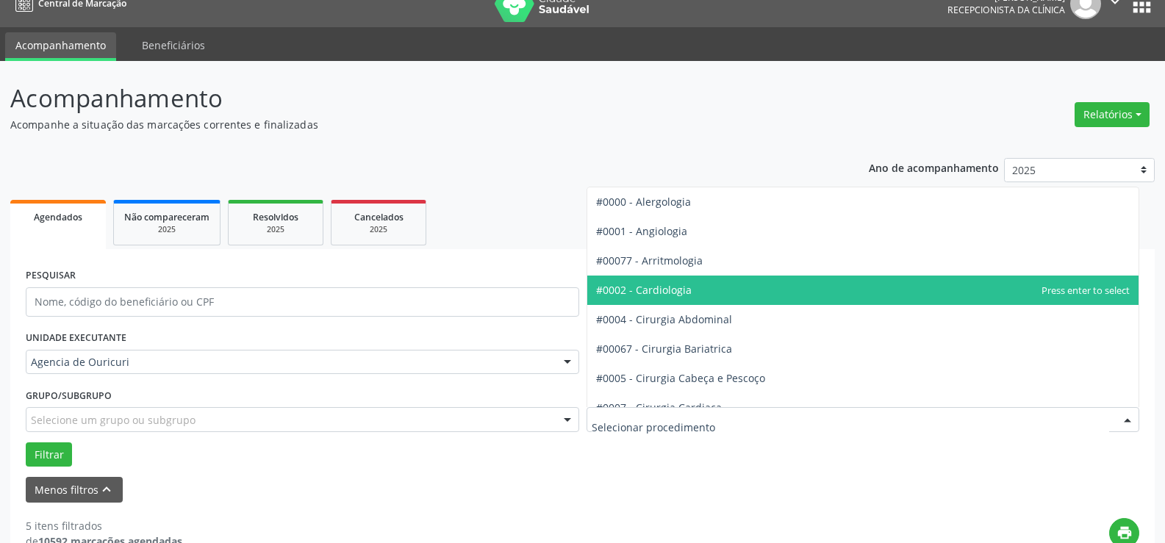
click at [701, 284] on span "#0002 - Cardiologia" at bounding box center [864, 290] width 552 height 29
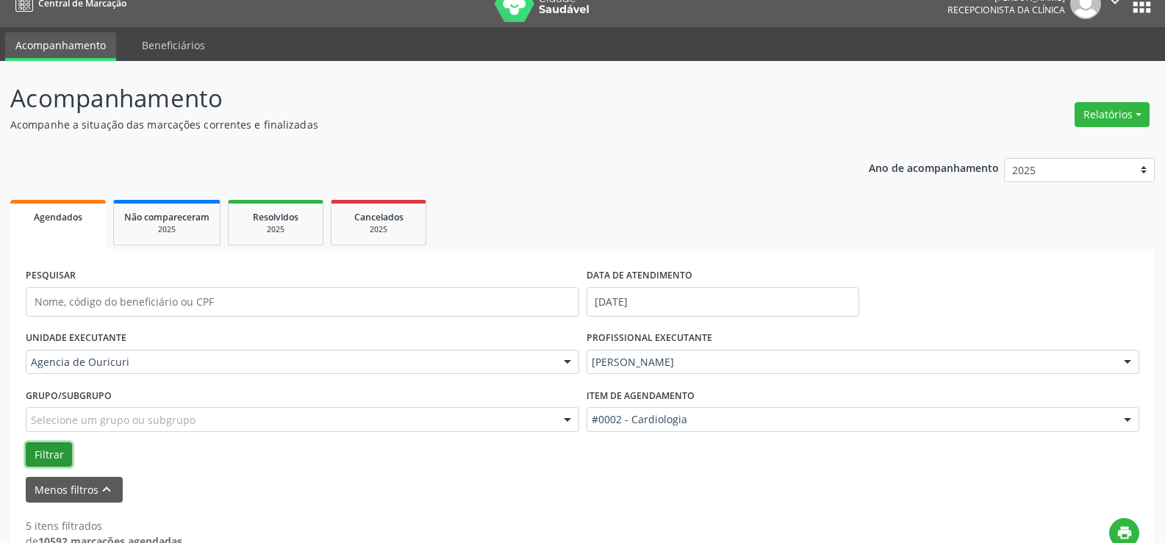
click at [46, 451] on button "Filtrar" at bounding box center [49, 455] width 46 height 25
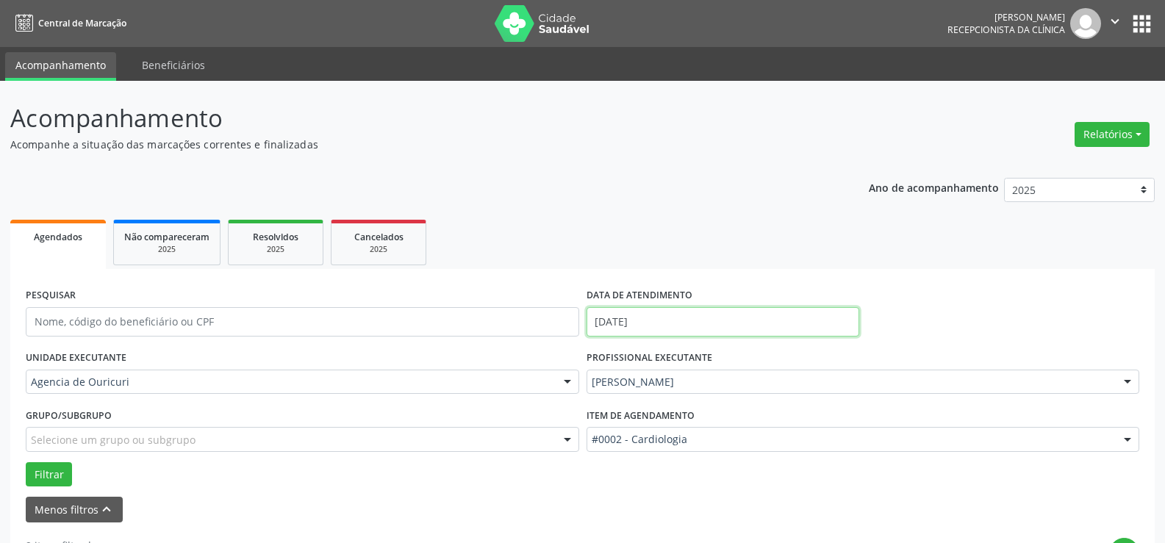
click at [632, 326] on input "[DATE]" at bounding box center [723, 321] width 273 height 29
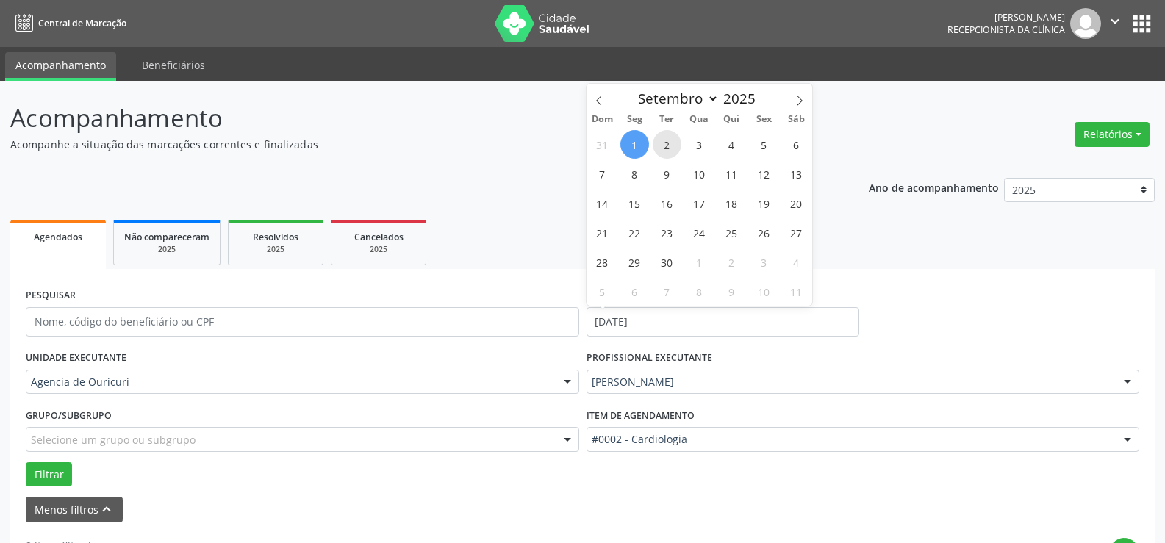
click at [668, 154] on span "2" at bounding box center [667, 144] width 29 height 29
type input "[DATE]"
click at [668, 154] on span "2" at bounding box center [667, 144] width 29 height 29
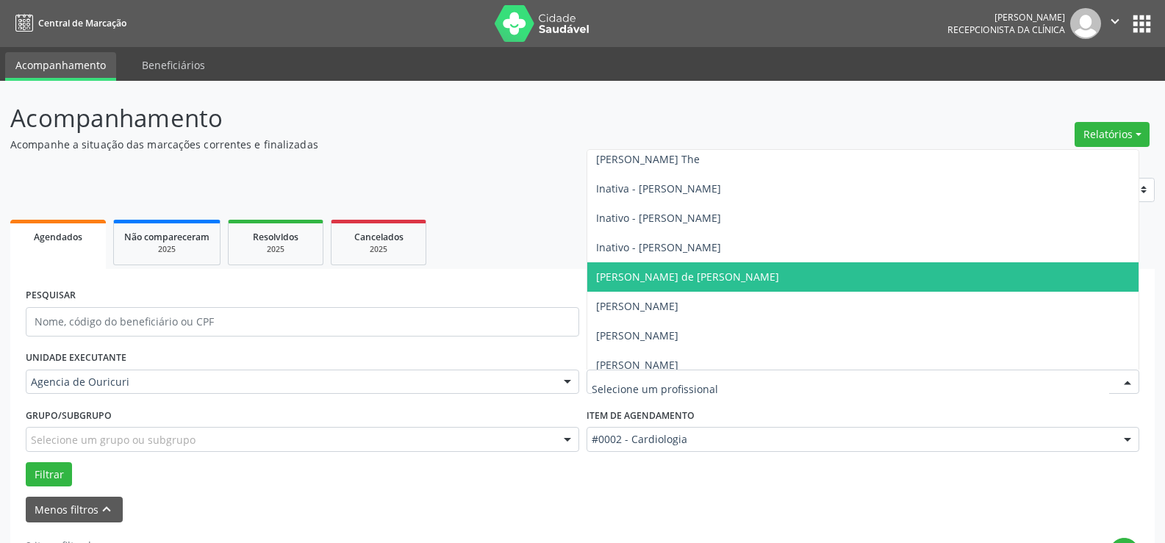
scroll to position [163, 0]
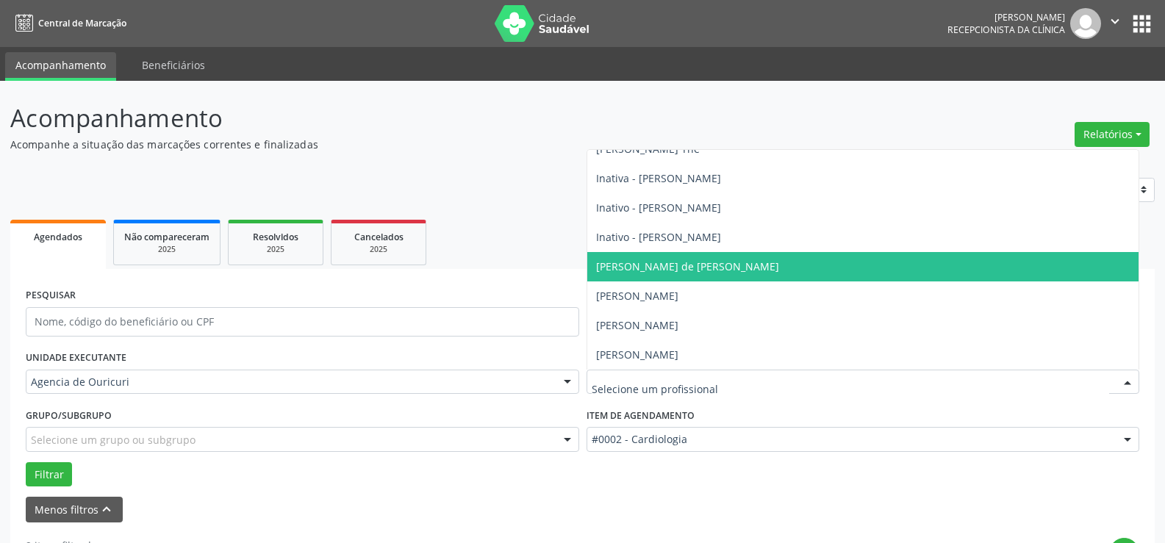
click at [696, 265] on span "[PERSON_NAME] de [PERSON_NAME]" at bounding box center [687, 267] width 183 height 14
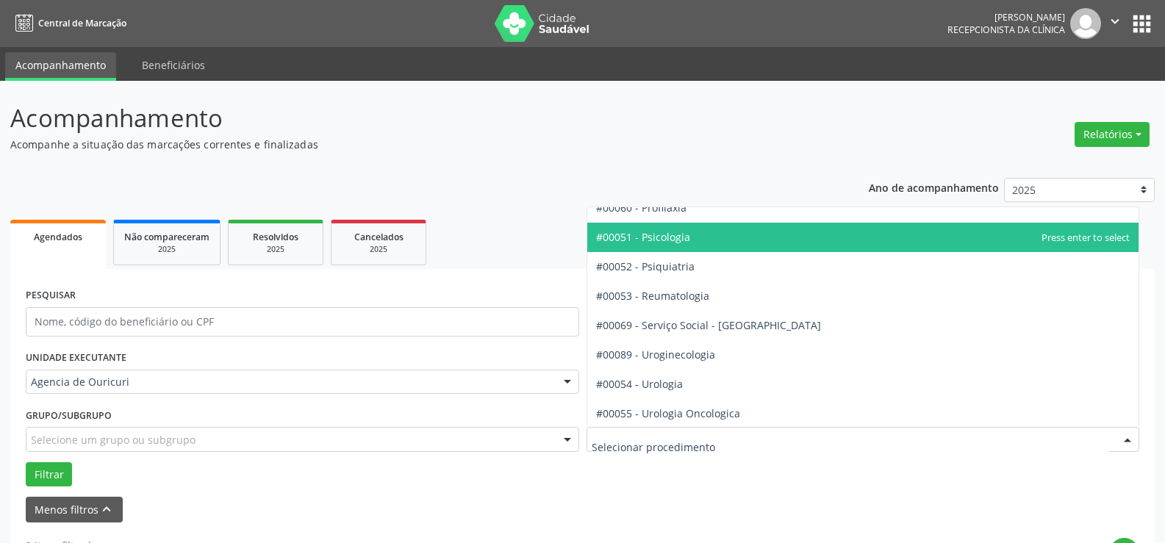
scroll to position [2427, 0]
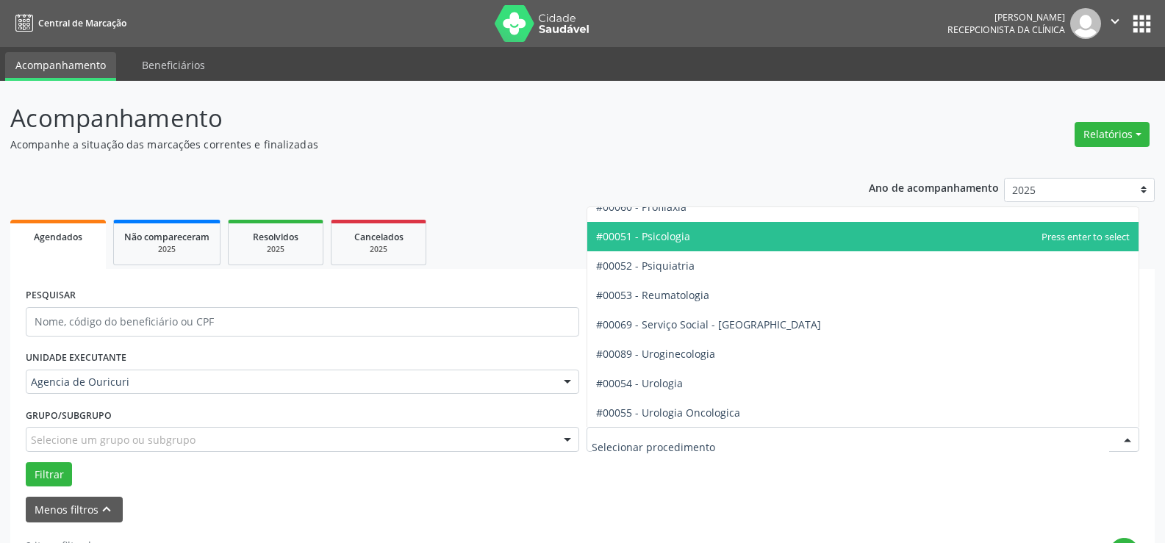
click at [665, 249] on span "#00051 - Psicologia" at bounding box center [864, 236] width 552 height 29
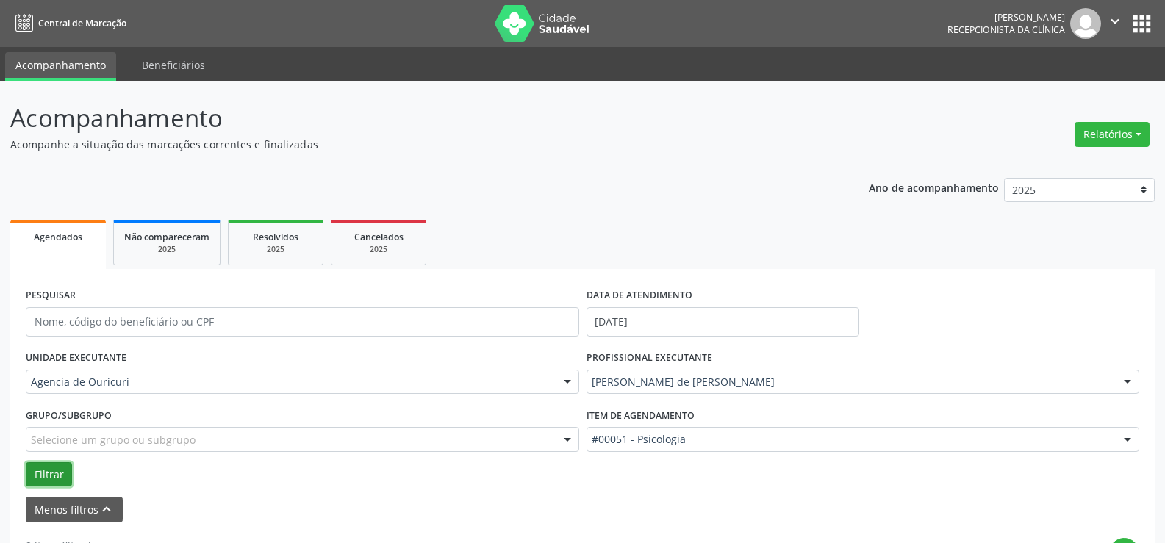
click at [49, 473] on button "Filtrar" at bounding box center [49, 475] width 46 height 25
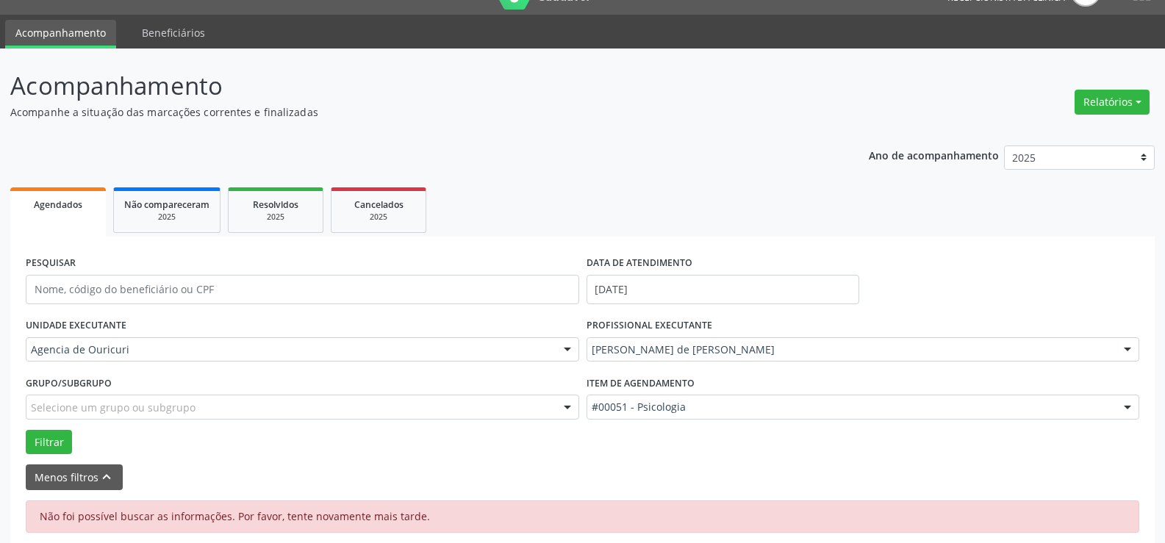
scroll to position [48, 0]
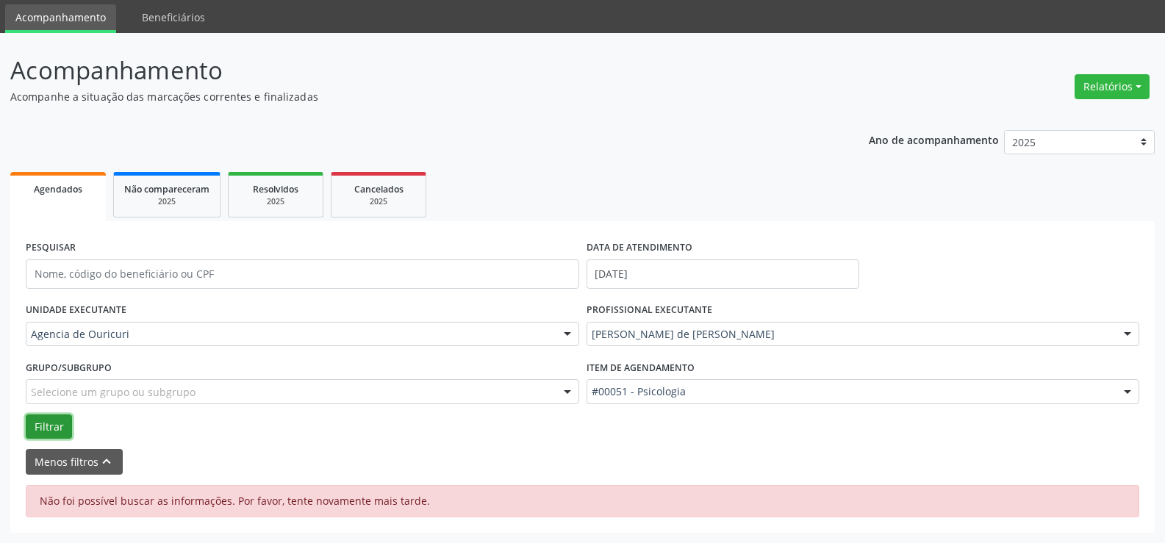
click at [51, 429] on button "Filtrar" at bounding box center [49, 427] width 46 height 25
click at [54, 429] on button "Filtrar" at bounding box center [49, 427] width 46 height 25
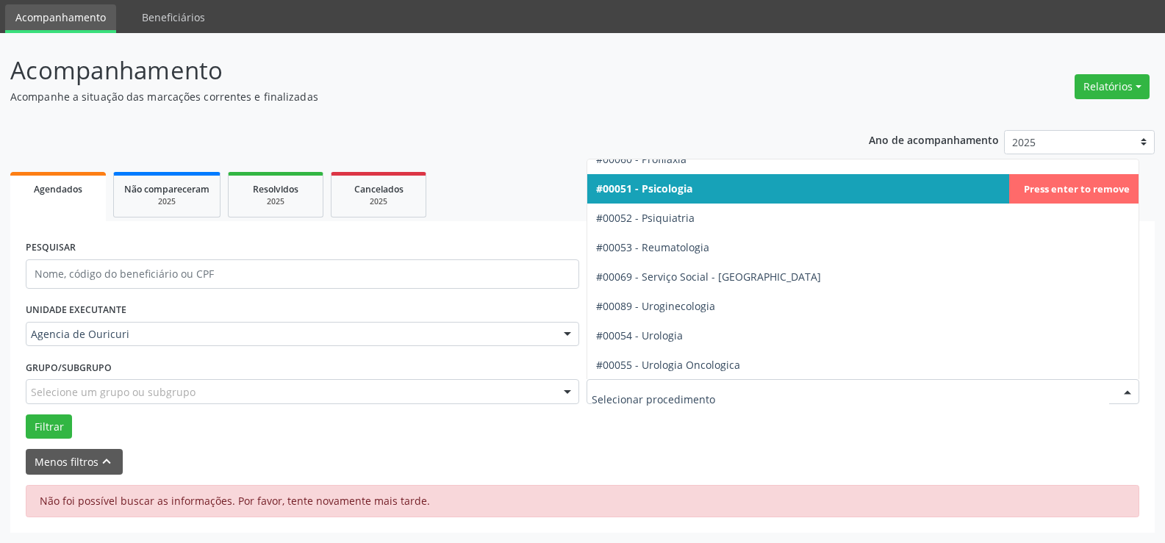
click at [733, 188] on span "#00051 - Psicologia" at bounding box center [864, 188] width 552 height 29
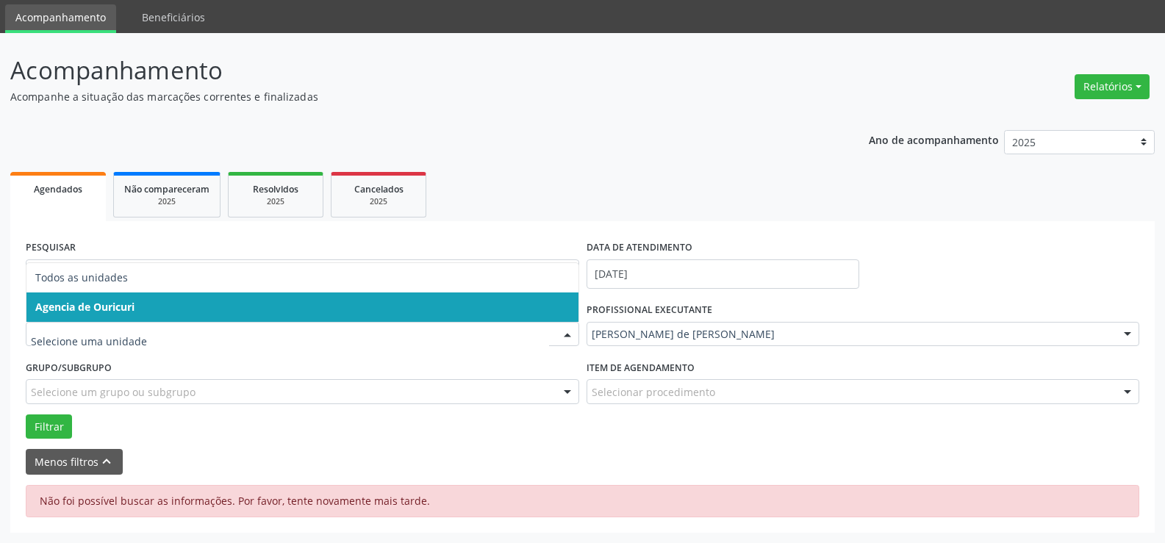
click at [90, 310] on span "Agencia de Ouricuri" at bounding box center [84, 307] width 99 height 14
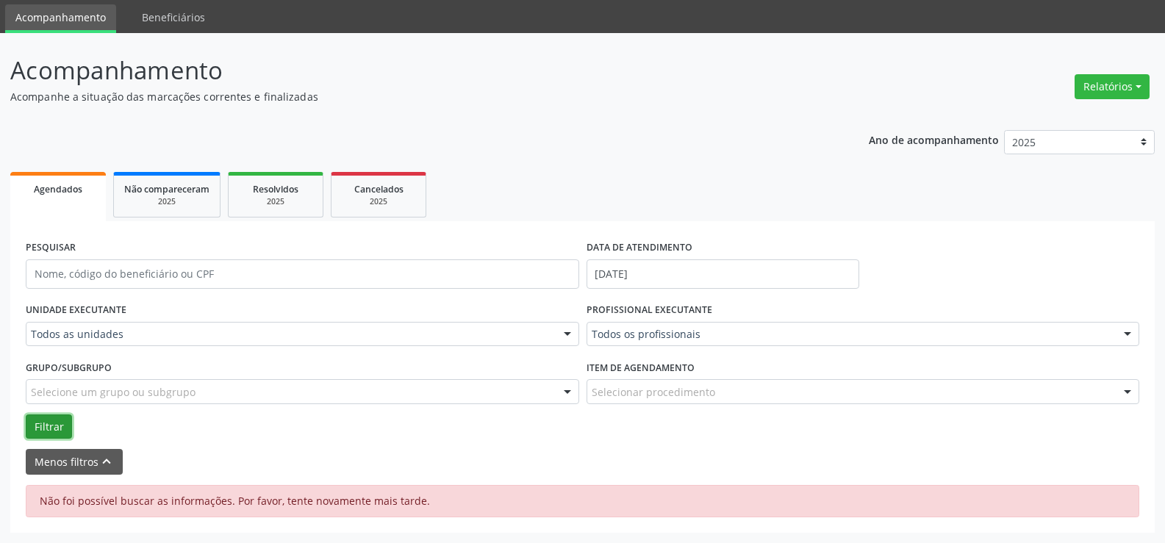
click at [50, 417] on button "Filtrar" at bounding box center [49, 427] width 46 height 25
